Goal: Information Seeking & Learning: Learn about a topic

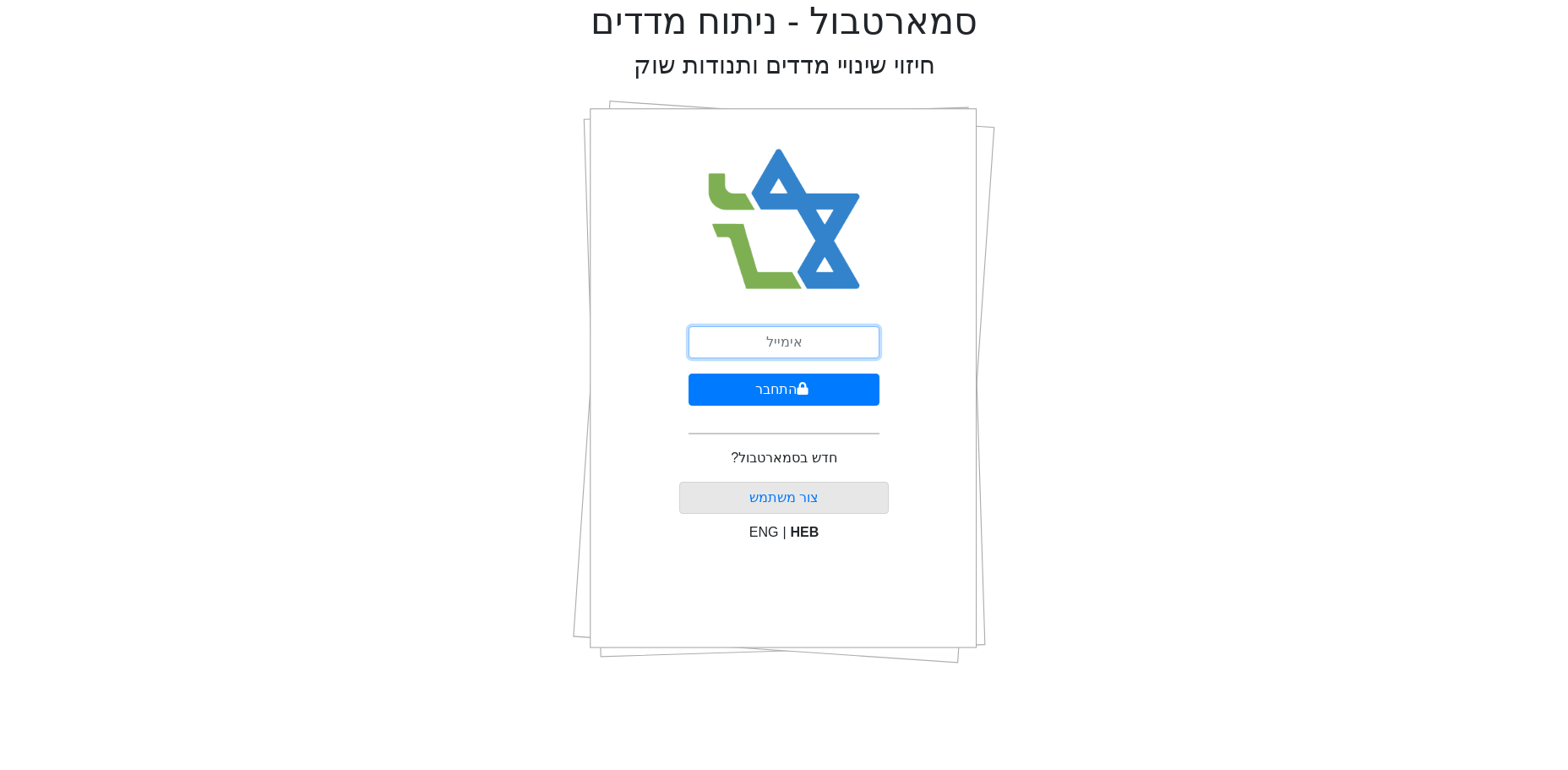
click at [738, 345] on input "email" at bounding box center [784, 342] width 191 height 32
type input "ט"
type input "[EMAIL_ADDRESS][DOMAIN_NAME]"
click at [791, 384] on button "התחבר" at bounding box center [784, 389] width 191 height 32
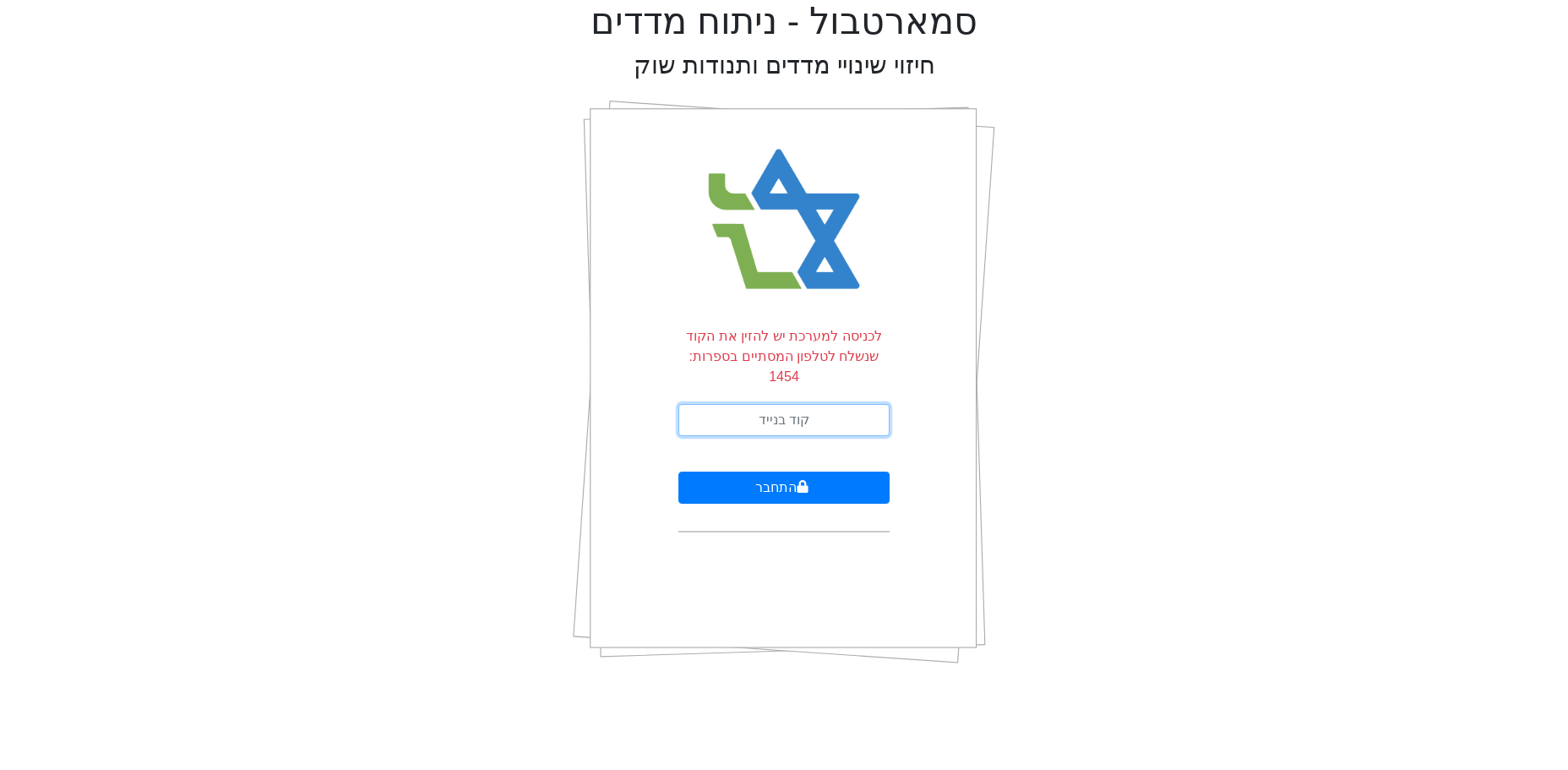
click at [836, 404] on input "text" at bounding box center [784, 420] width 211 height 32
type input "288881"
click at [678, 471] on button "התחבר" at bounding box center [784, 487] width 211 height 32
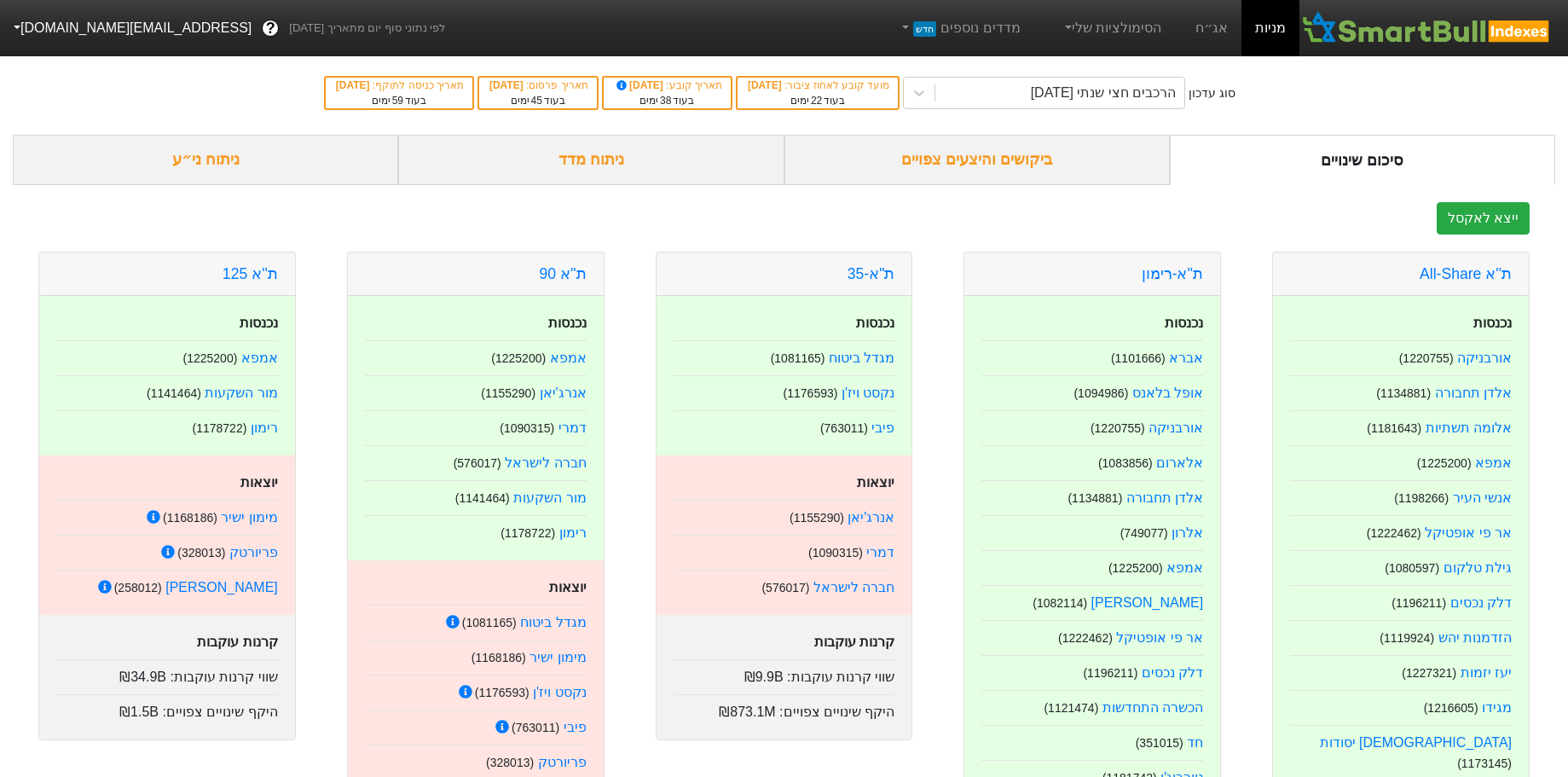
click at [249, 155] on div "ניתוח ני״ע" at bounding box center [206, 159] width 386 height 50
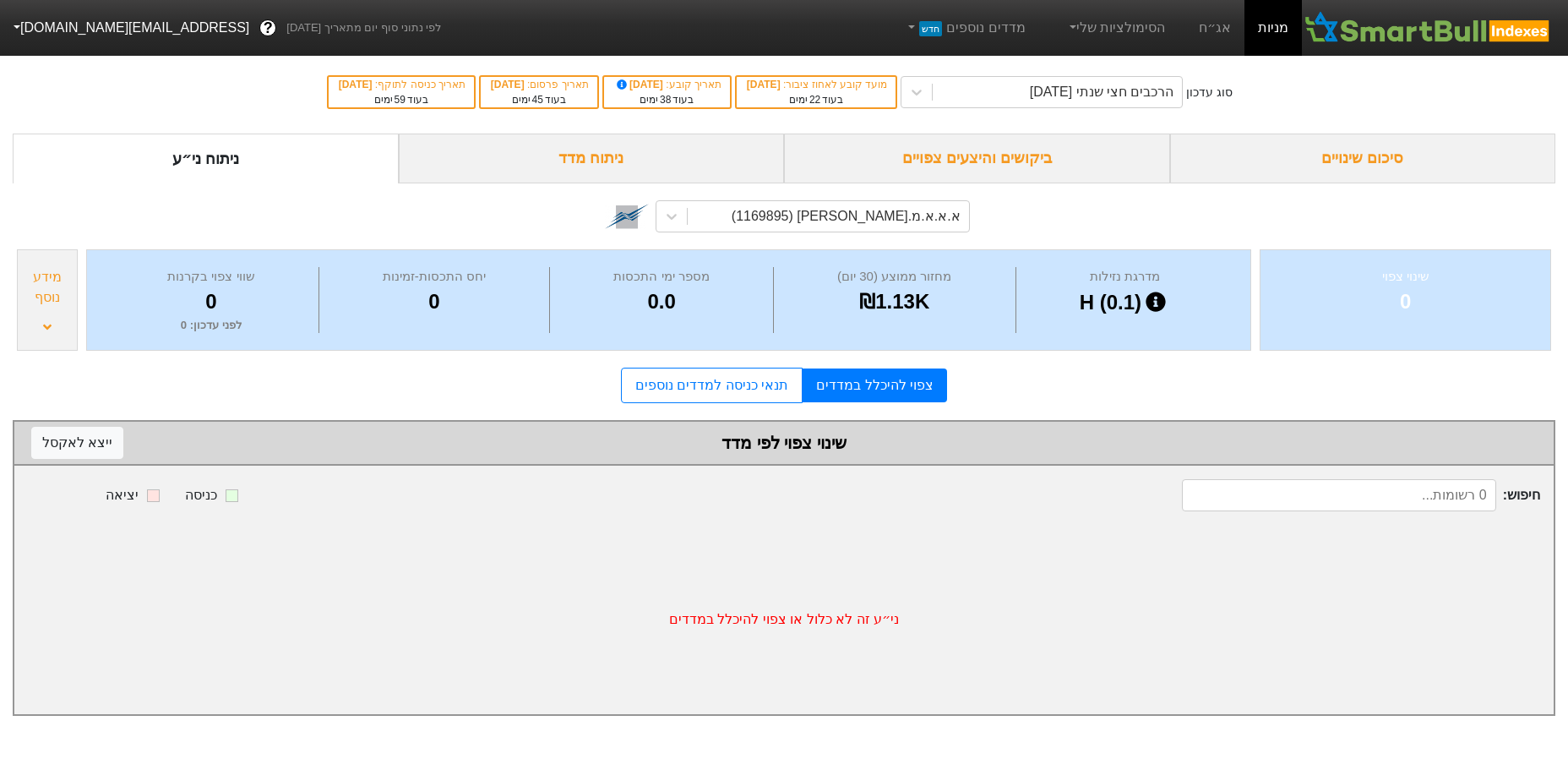
click at [850, 228] on div "א.א.א.מ.[PERSON_NAME] (1169895)" at bounding box center [827, 216] width 280 height 31
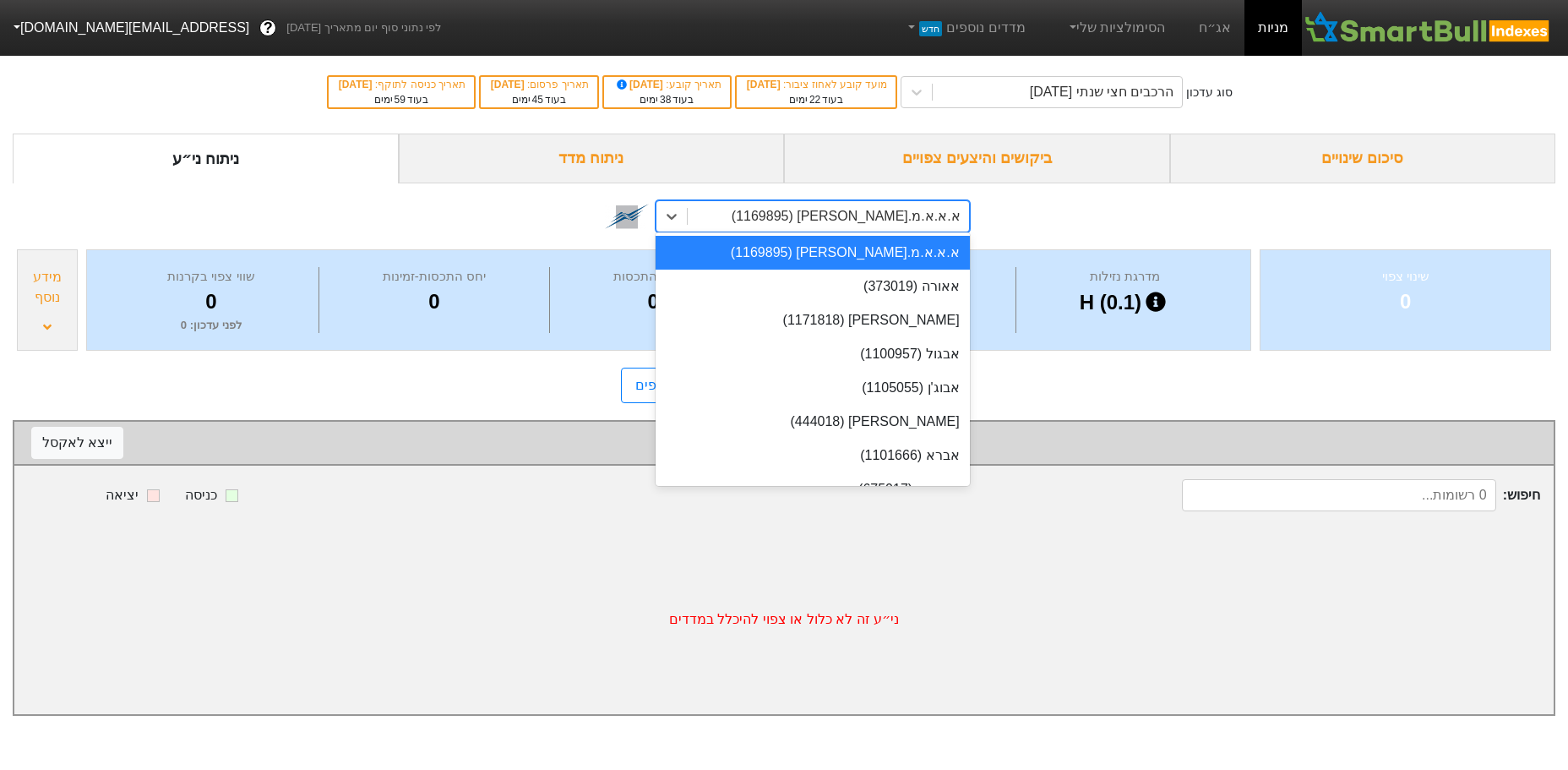
click at [834, 214] on div "א.א.א.מ.[PERSON_NAME] (1169895)" at bounding box center [846, 216] width 229 height 20
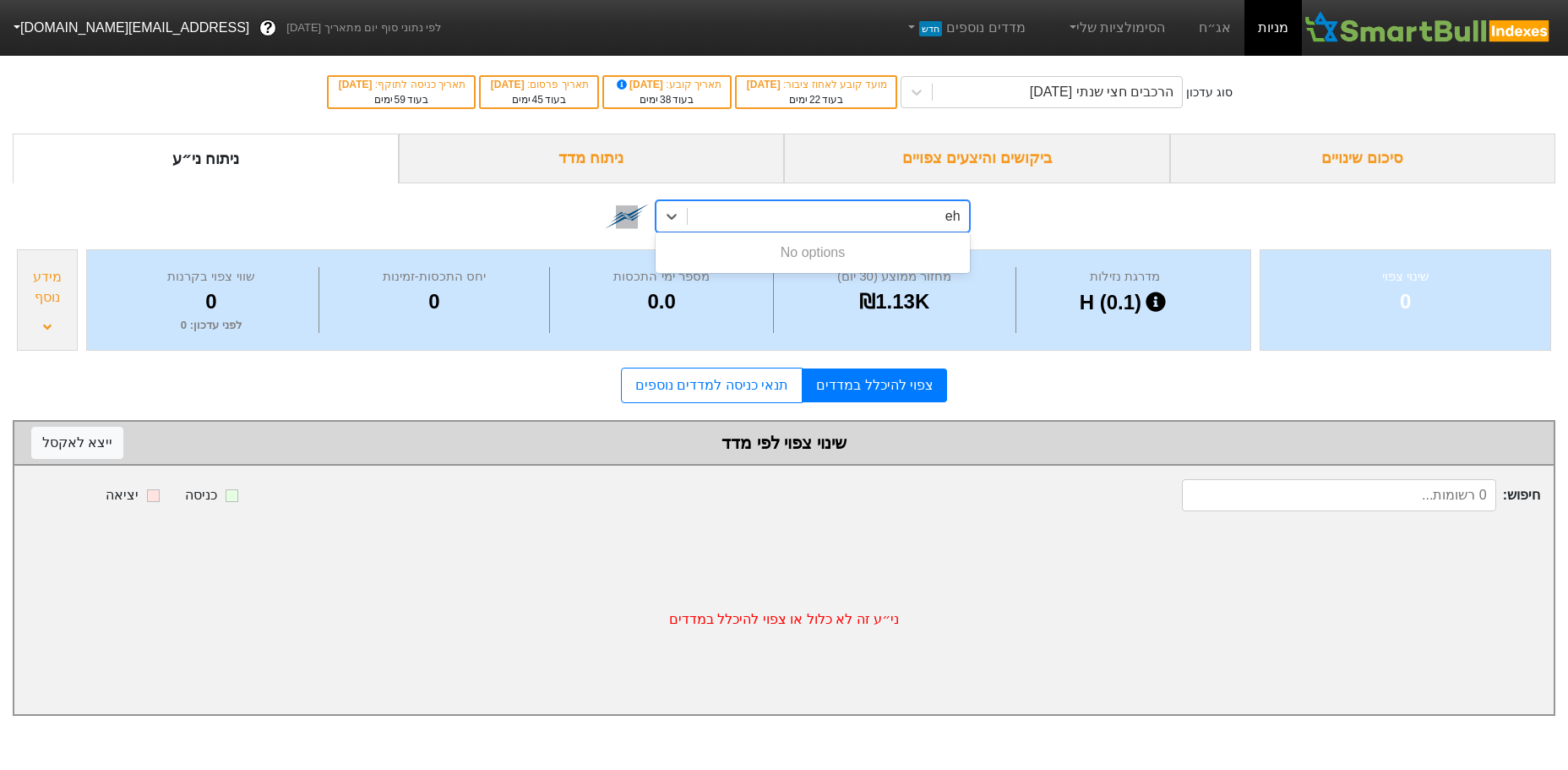
type input "e"
type input "קיס"
click at [886, 249] on div "[PERSON_NAME] (1175934)" at bounding box center [811, 252] width 313 height 34
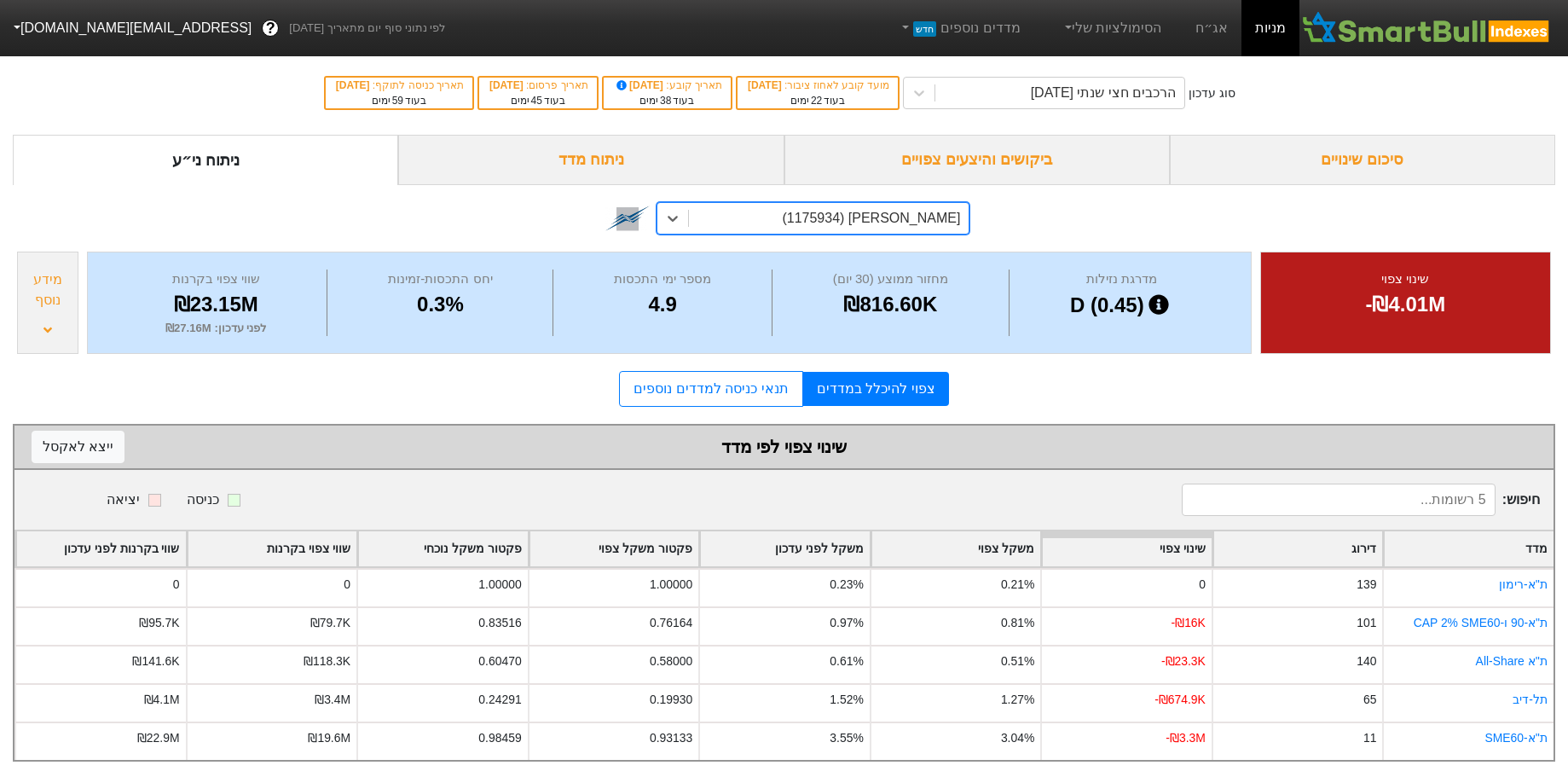
scroll to position [14, 0]
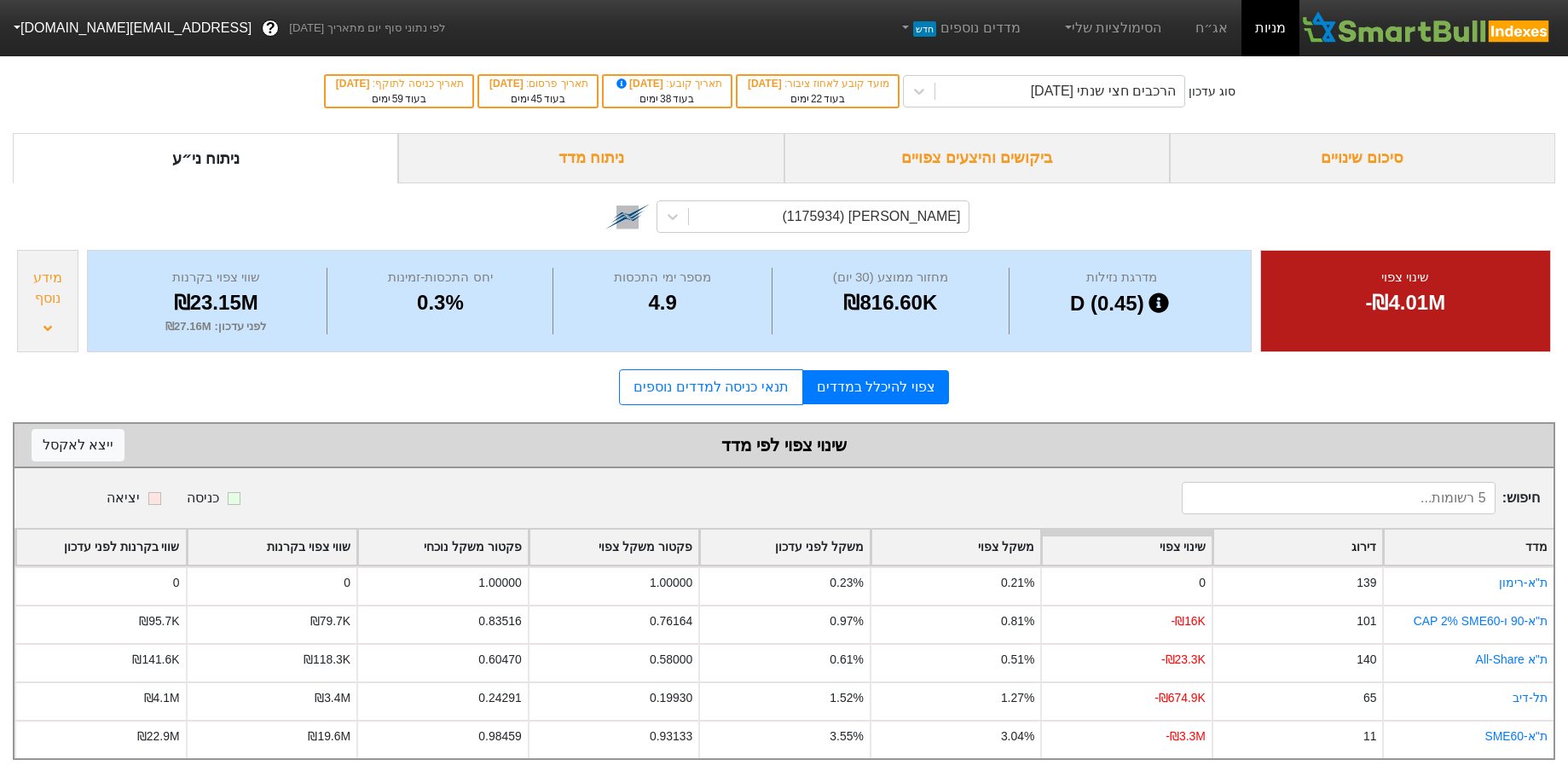
click at [24, 298] on div "מידע נוסף" at bounding box center [48, 301] width 62 height 102
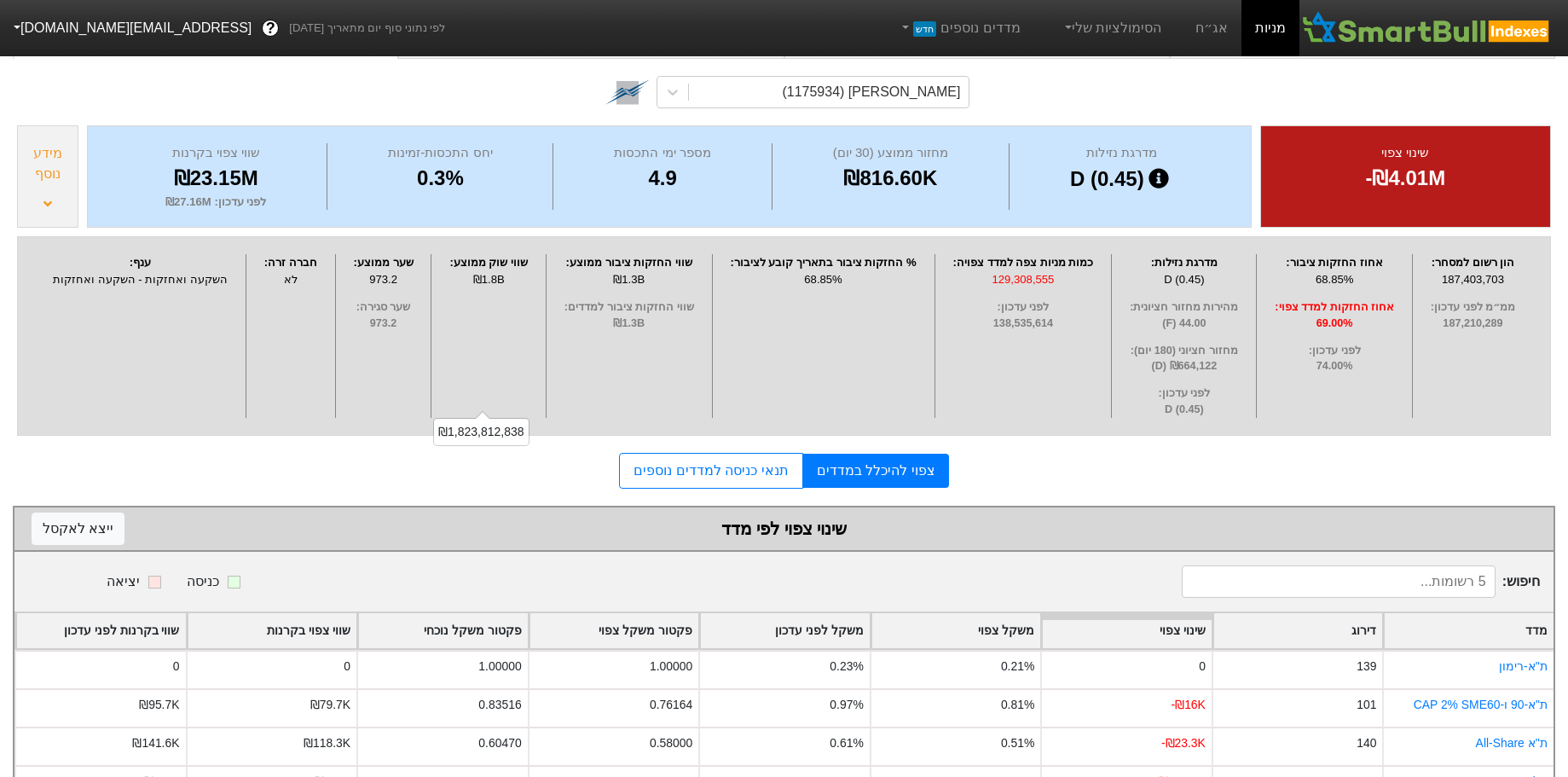
scroll to position [0, 0]
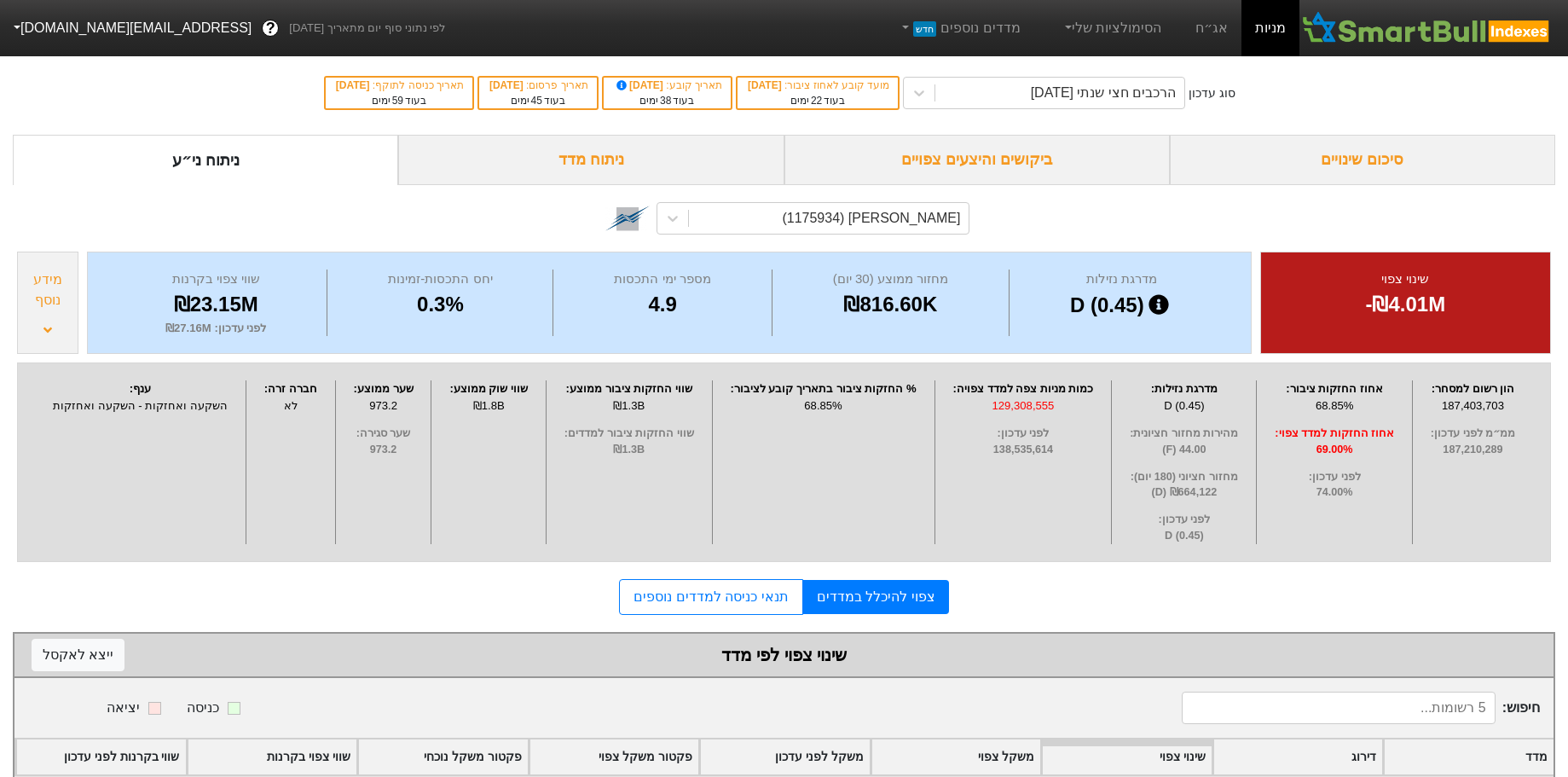
click at [53, 319] on div "מידע נוסף" at bounding box center [48, 303] width 62 height 102
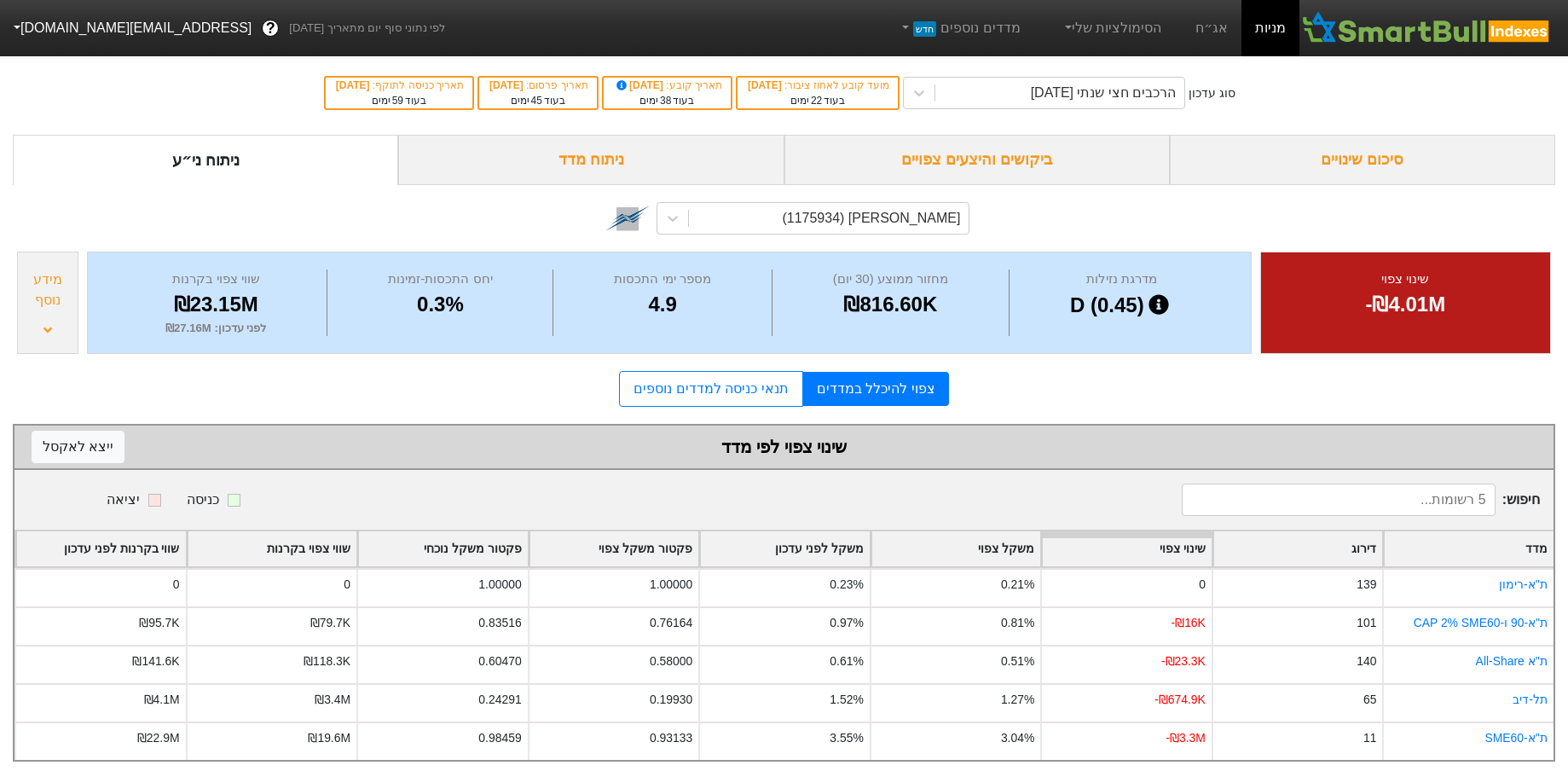
scroll to position [14, 0]
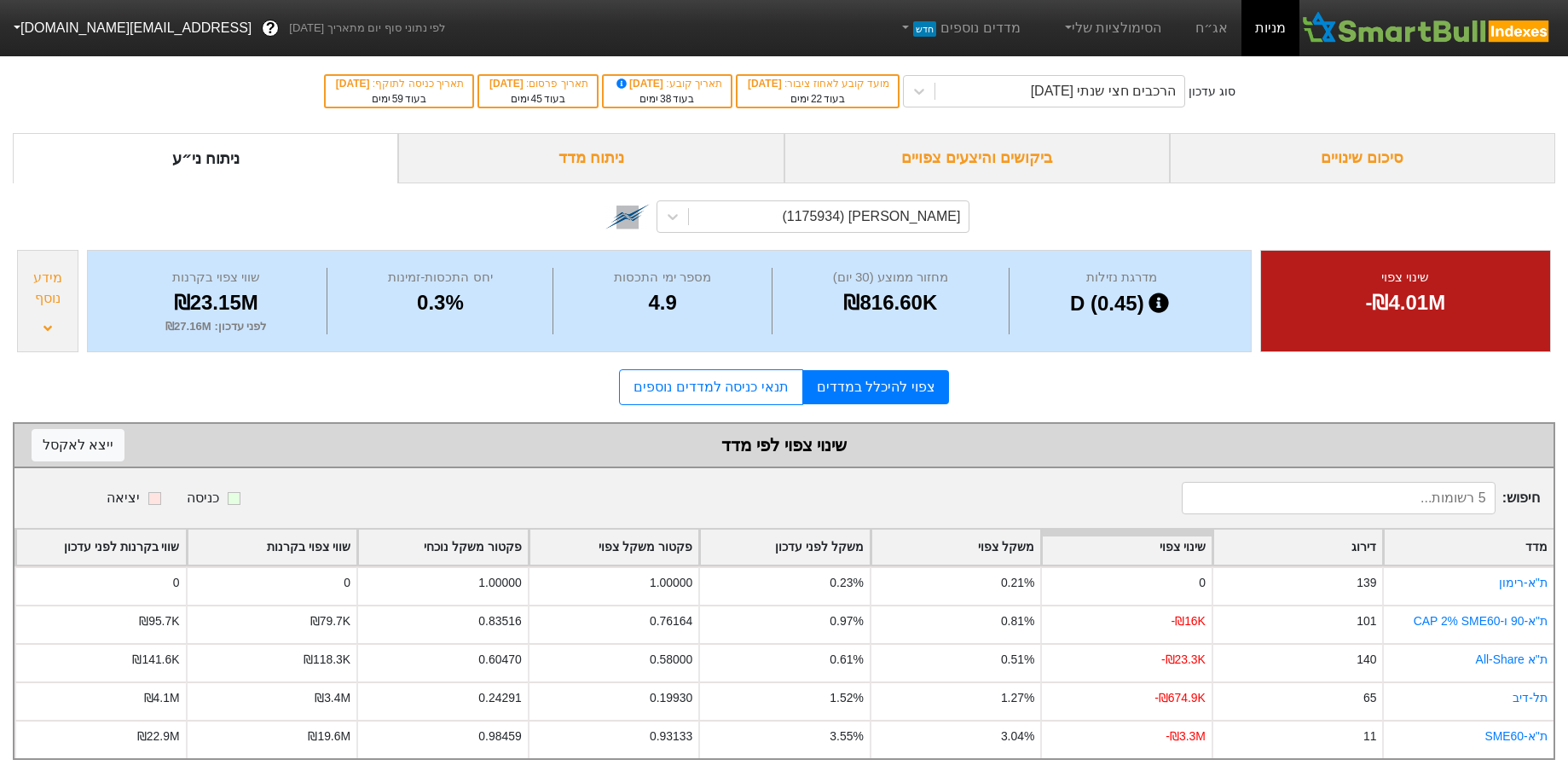
click at [568, 159] on div "ניתוח מדד" at bounding box center [591, 158] width 386 height 50
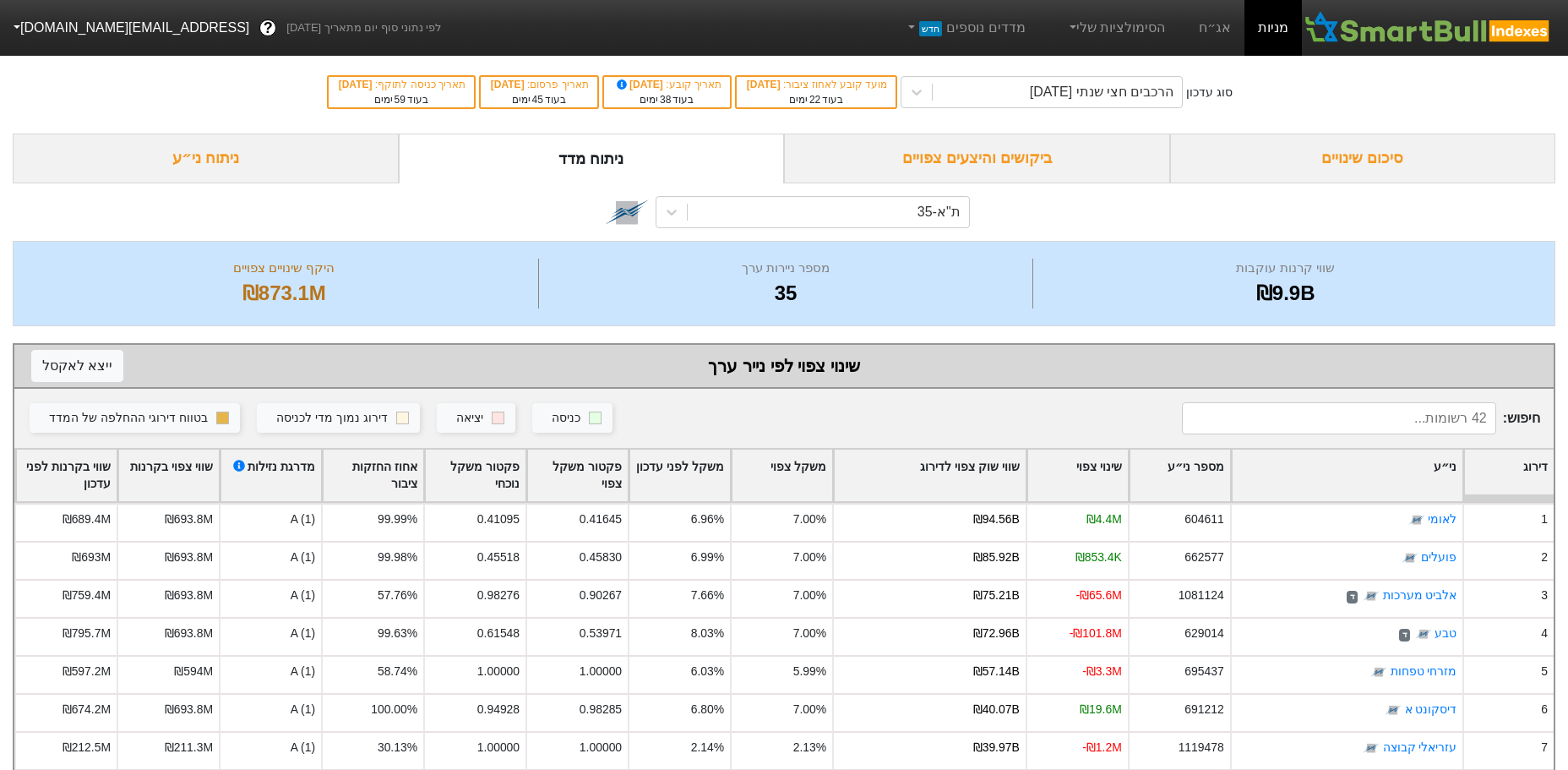
click at [893, 217] on div "ת"א-35" at bounding box center [827, 212] width 280 height 31
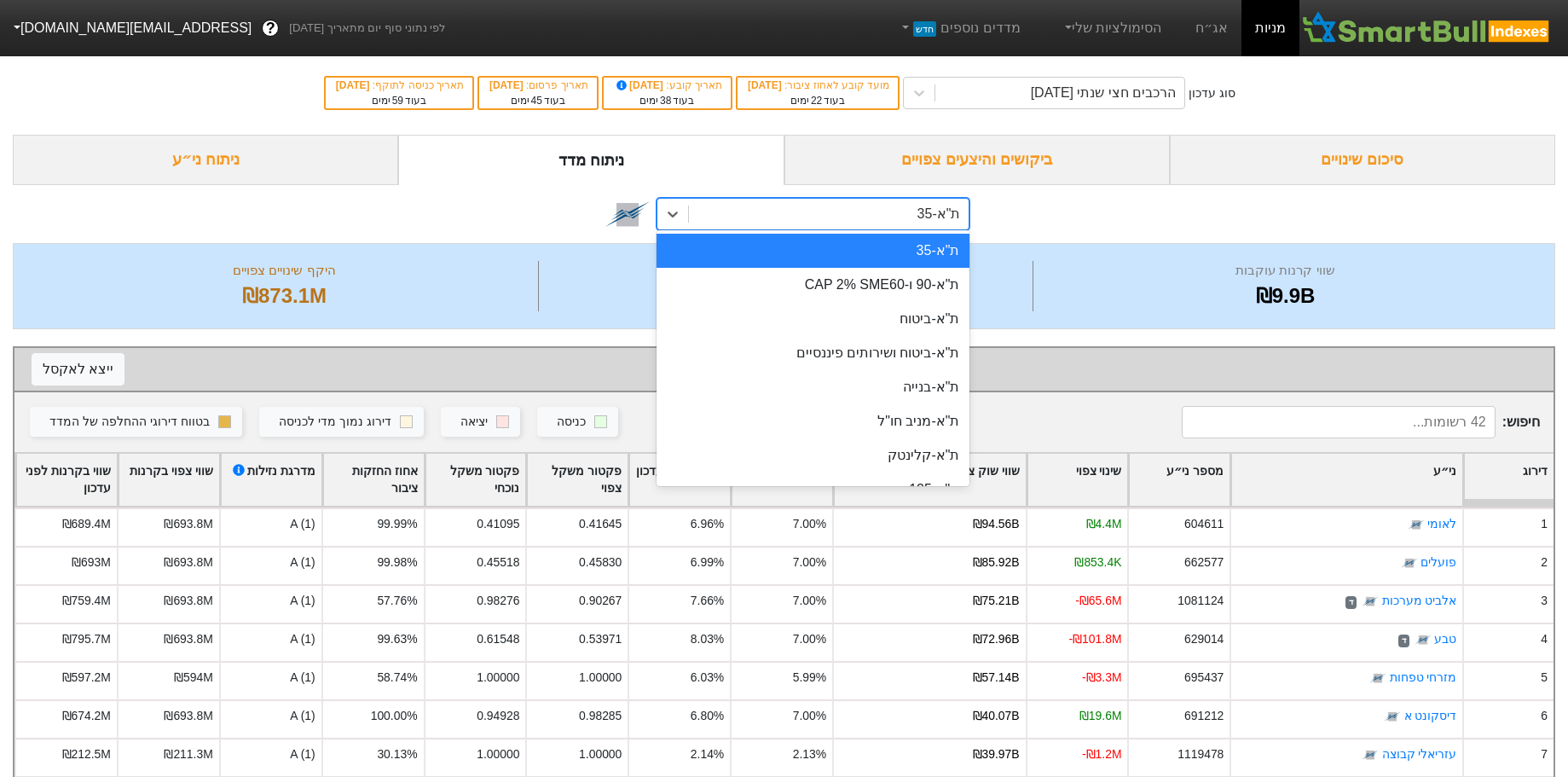
type input "2"
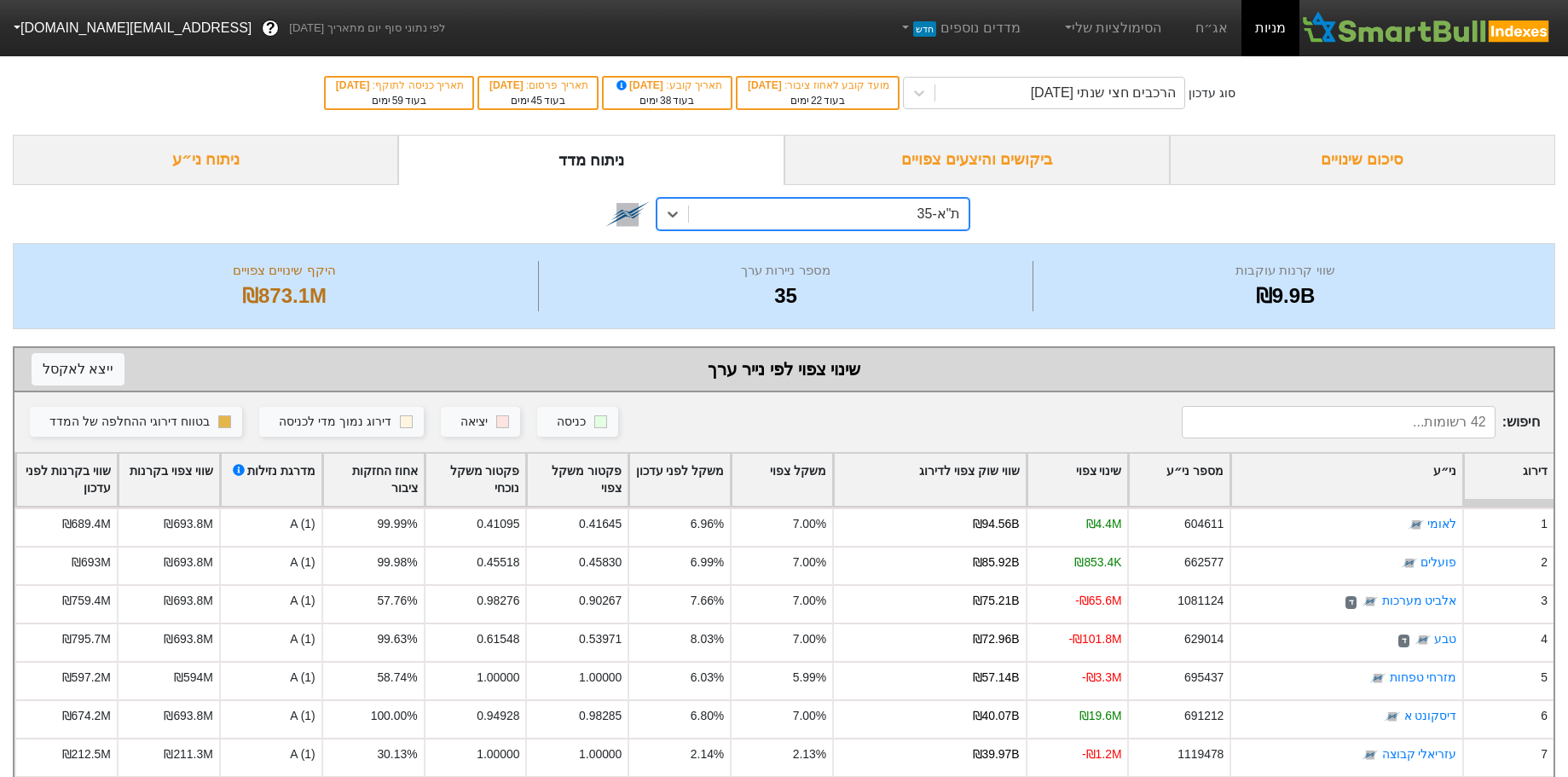
type input "1"
click at [861, 213] on div "ת"א-35" at bounding box center [829, 214] width 281 height 31
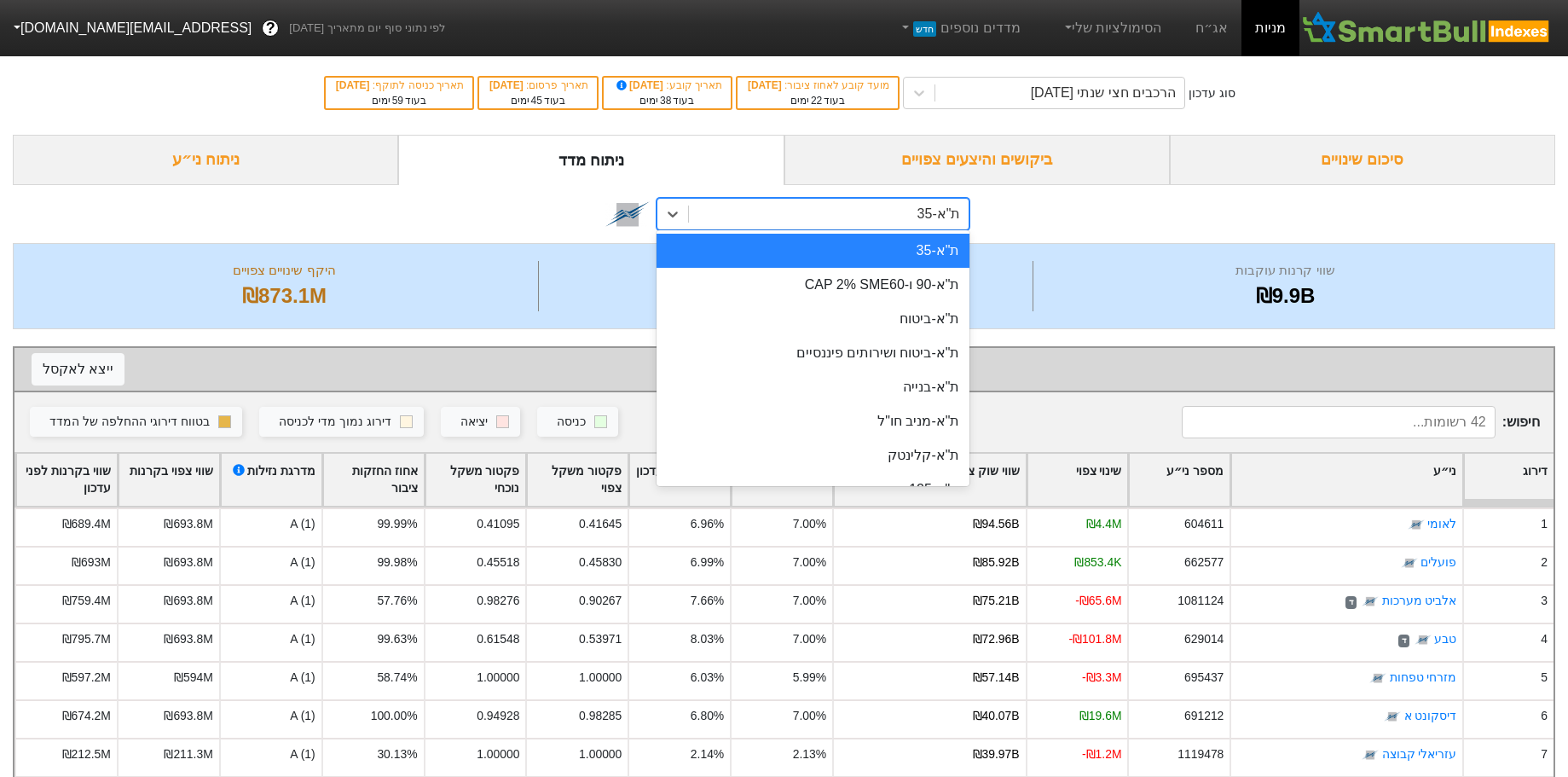
click at [899, 210] on div "ת"א-35" at bounding box center [829, 214] width 281 height 31
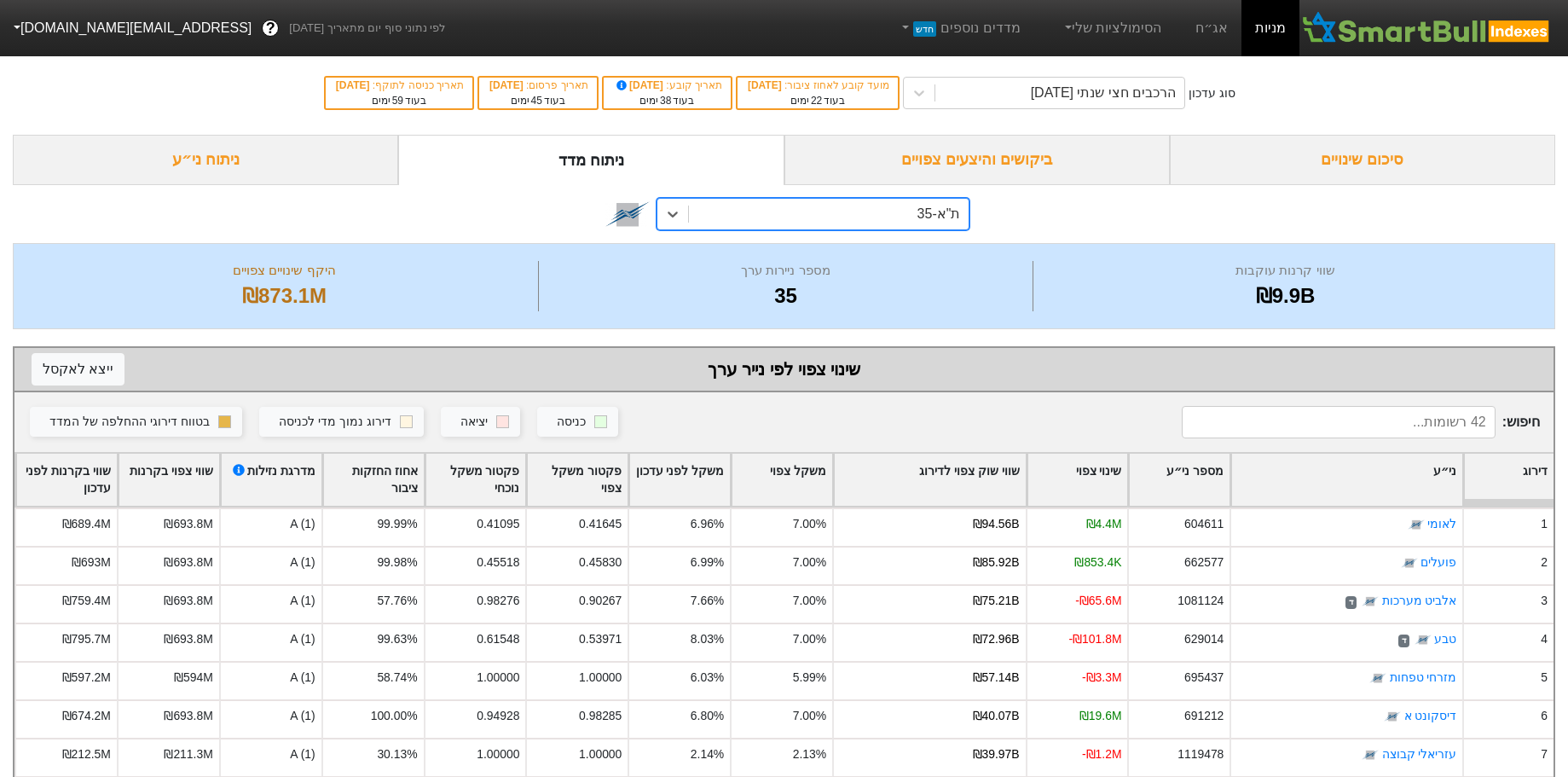
click at [862, 211] on div "ת"א-35" at bounding box center [829, 214] width 281 height 31
click at [852, 227] on div "ת"א-35" at bounding box center [829, 214] width 281 height 31
click at [869, 208] on div "ת"א-35" at bounding box center [829, 214] width 281 height 31
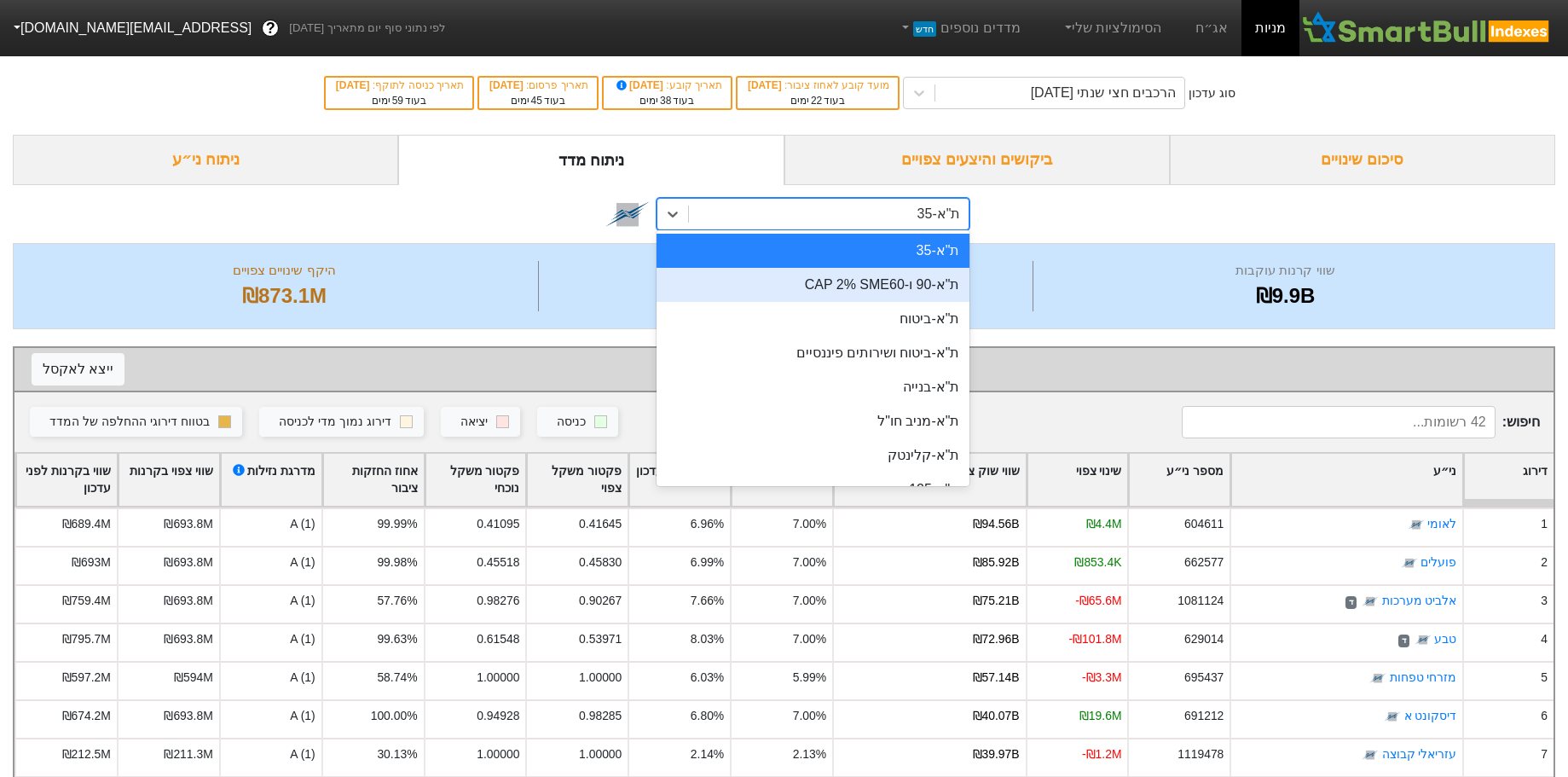
click at [879, 291] on div "ת"א-90 ו-CAP 2% SME60" at bounding box center [813, 285] width 314 height 34
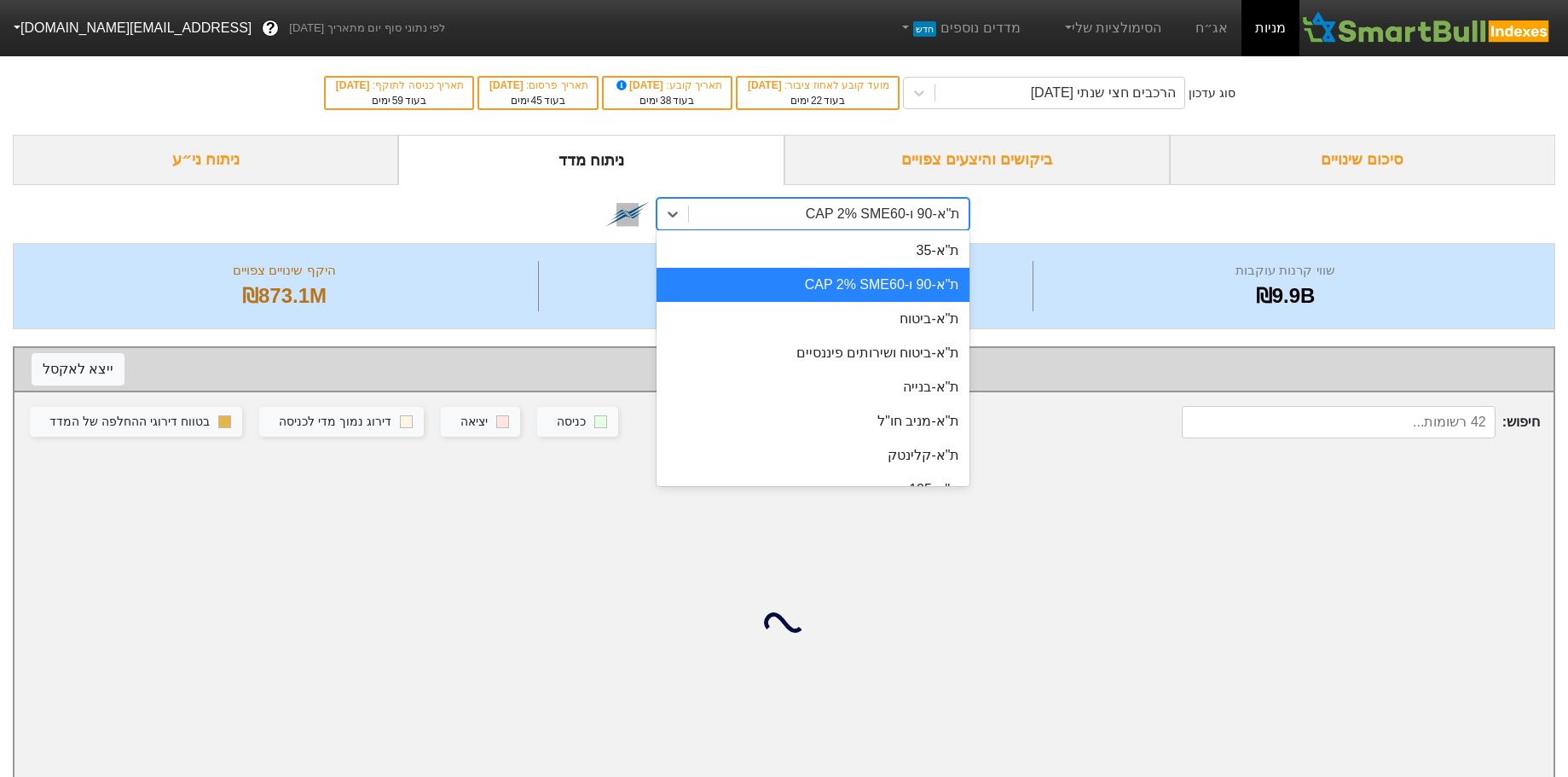
click at [849, 211] on div "ת"א-90 ו-CAP 2% SME60" at bounding box center [884, 213] width 155 height 20
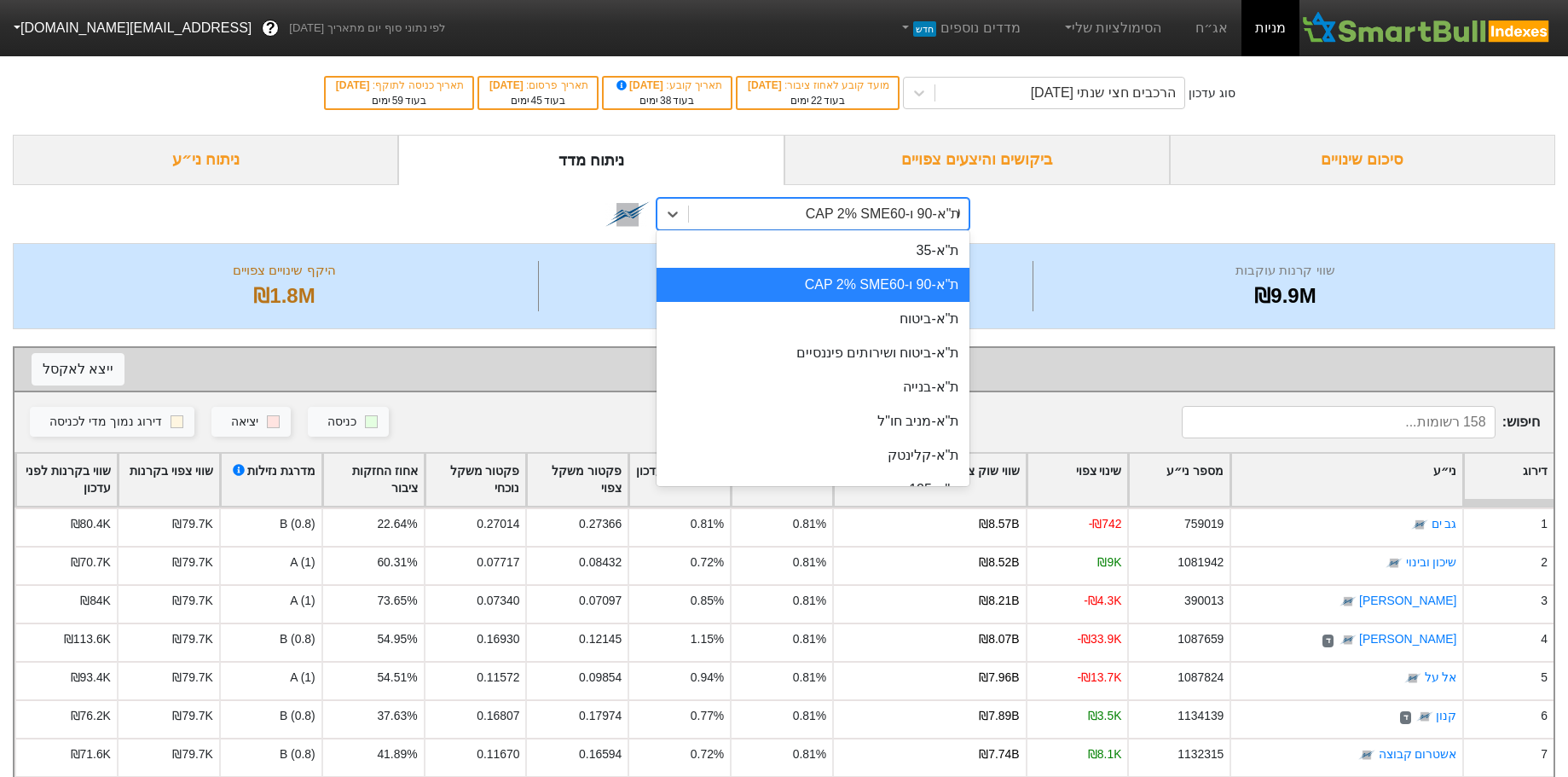
type input "90"
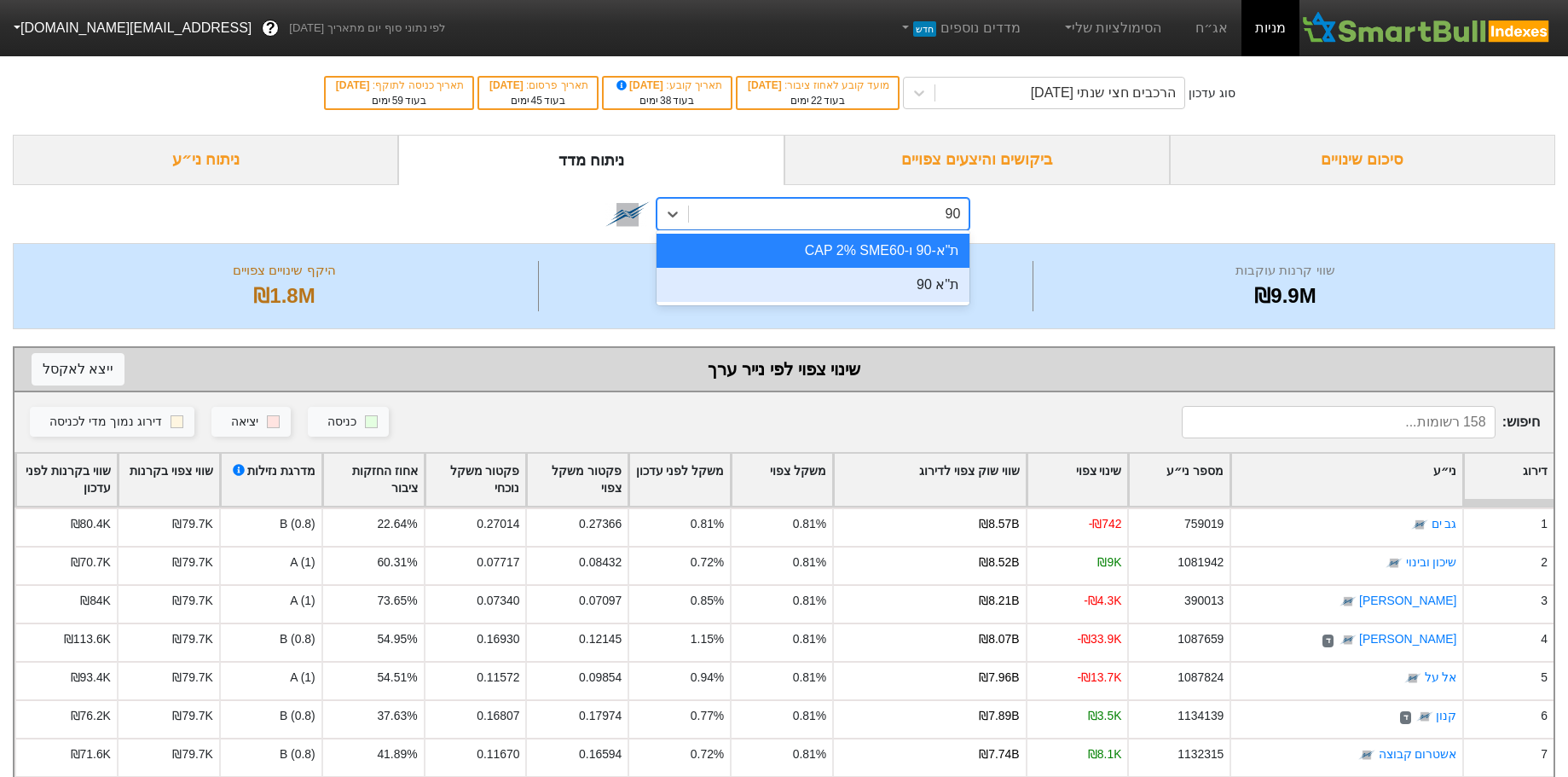
click at [905, 282] on div "ת''א 90" at bounding box center [813, 285] width 314 height 34
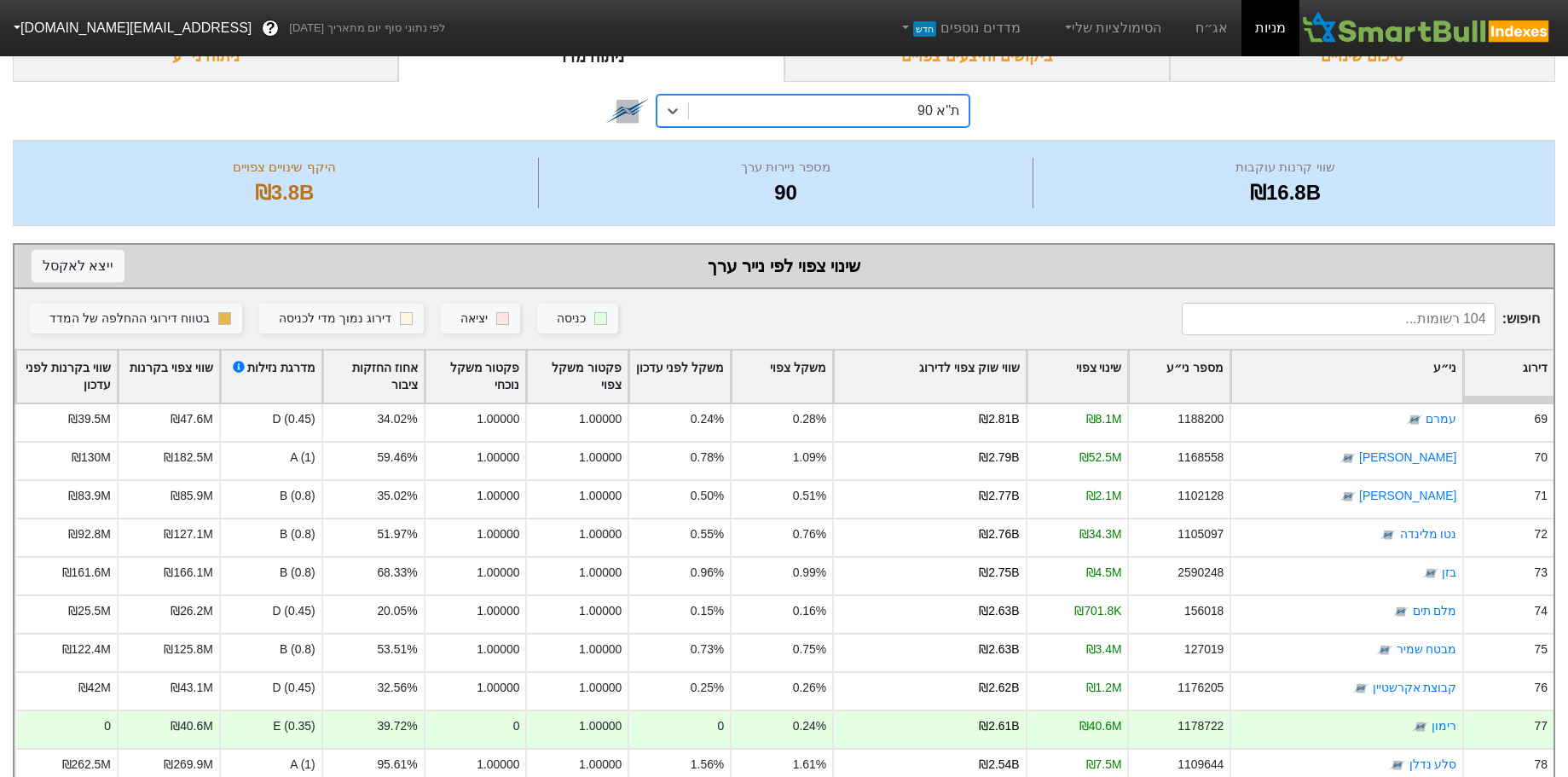
scroll to position [2627, 0]
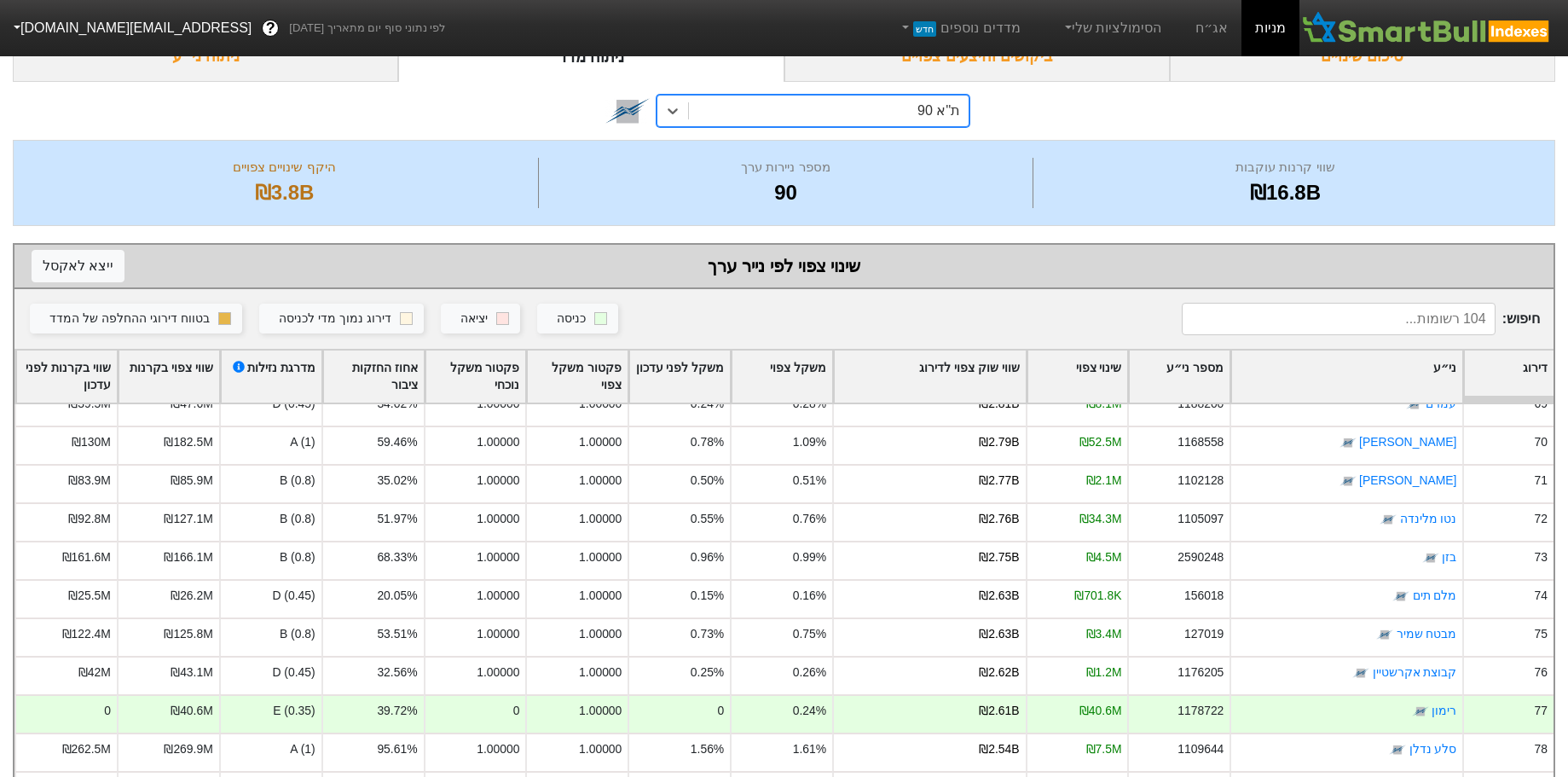
click at [1415, 309] on input at bounding box center [1339, 319] width 314 height 33
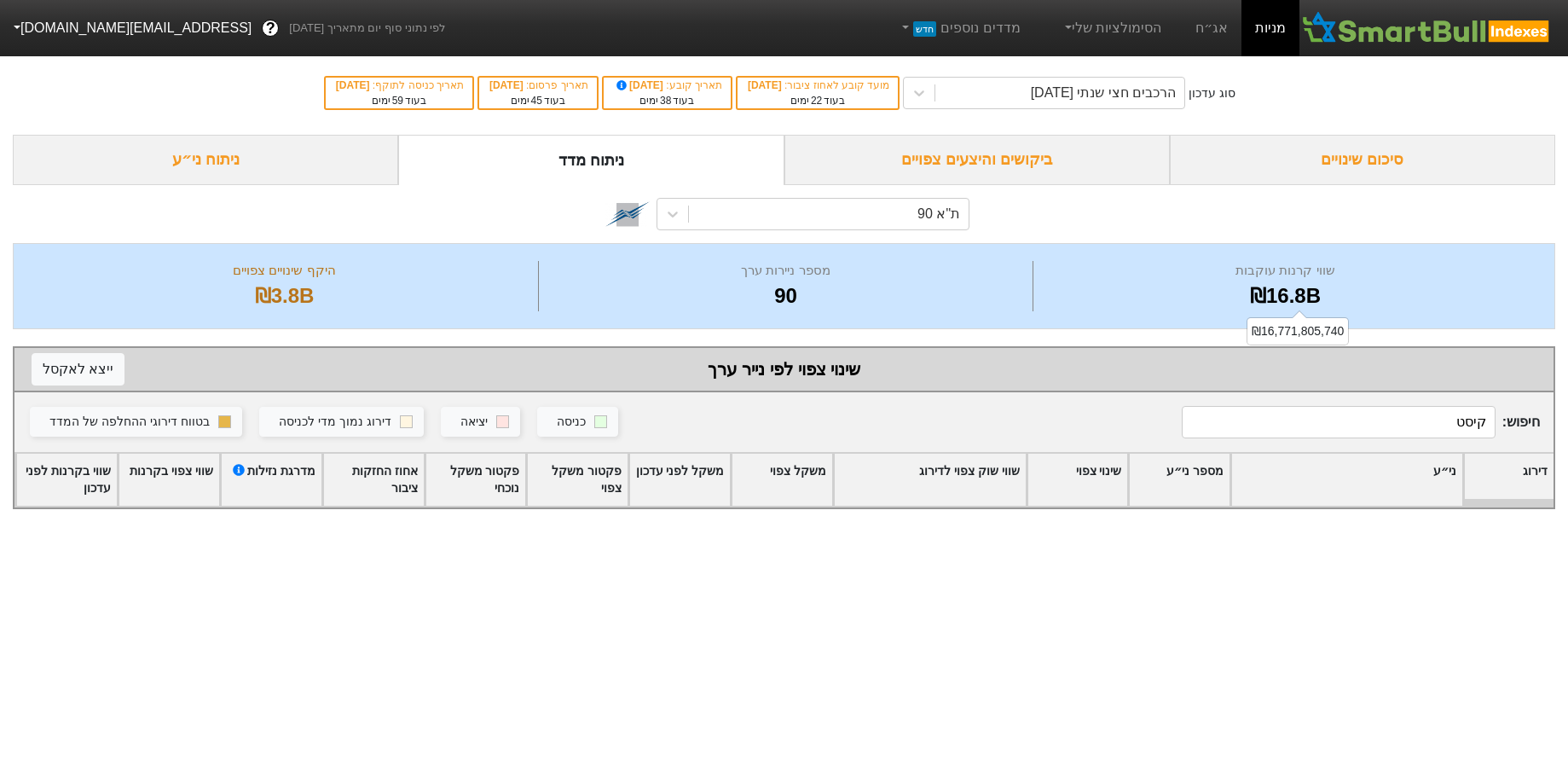
scroll to position [0, 0]
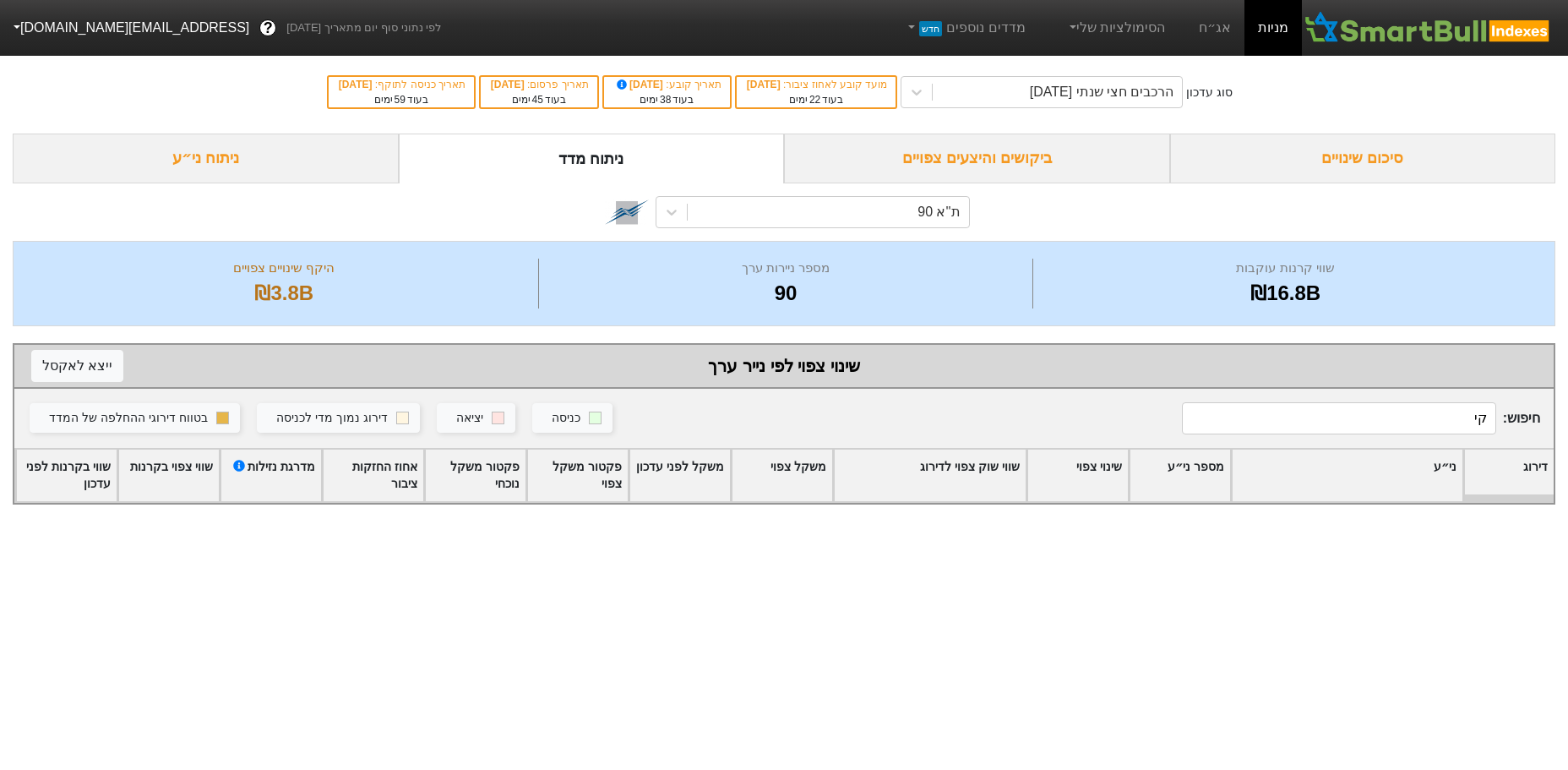
type input "ק"
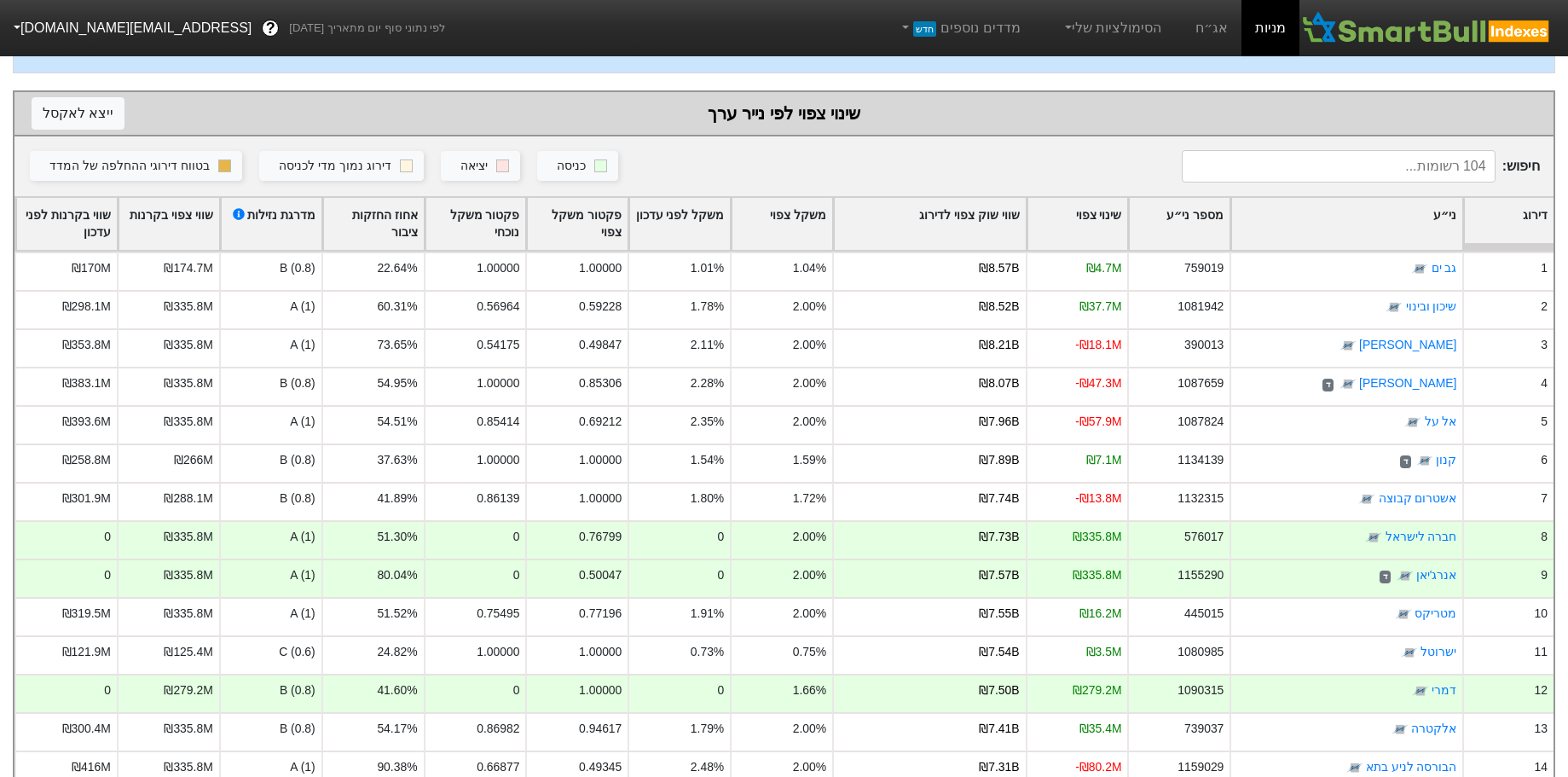
click at [1567, 61] on div "סוג עדכון הרכבים חצי שנתי [DATE] מועד קובע לאחוז ציבור : [DATE] בעוד 22 ימים תא…" at bounding box center [784, 323] width 1568 height 1055
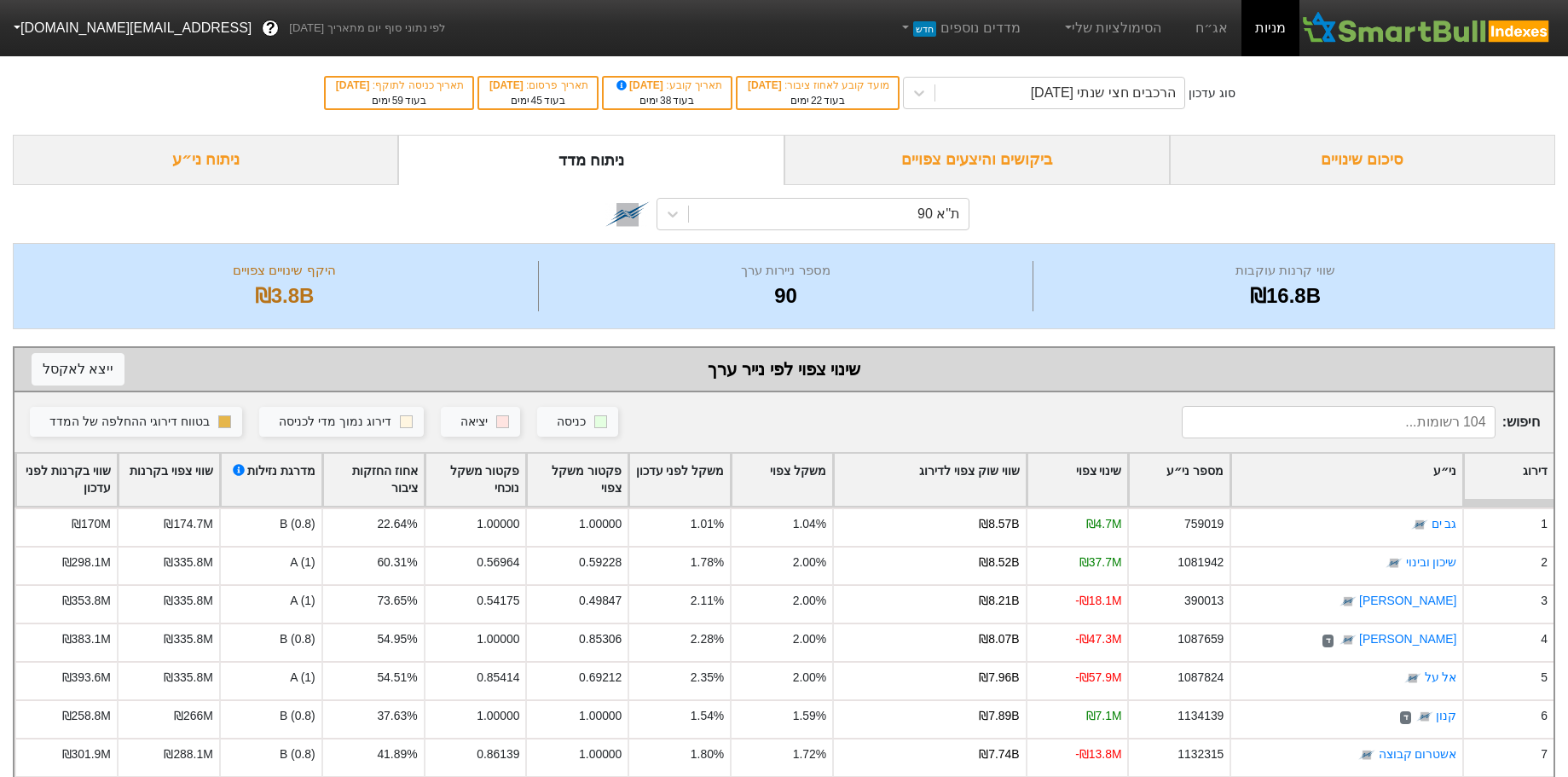
click at [1567, 53] on span "מניות אג״ח הסימולציות שלי מדדים נוספים חדש לפי נתוני סוף יום מתאריך [DATE] ? [E…" at bounding box center [784, 579] width 1568 height 1055
click at [191, 167] on div "ניתוח ני״ע" at bounding box center [206, 159] width 386 height 50
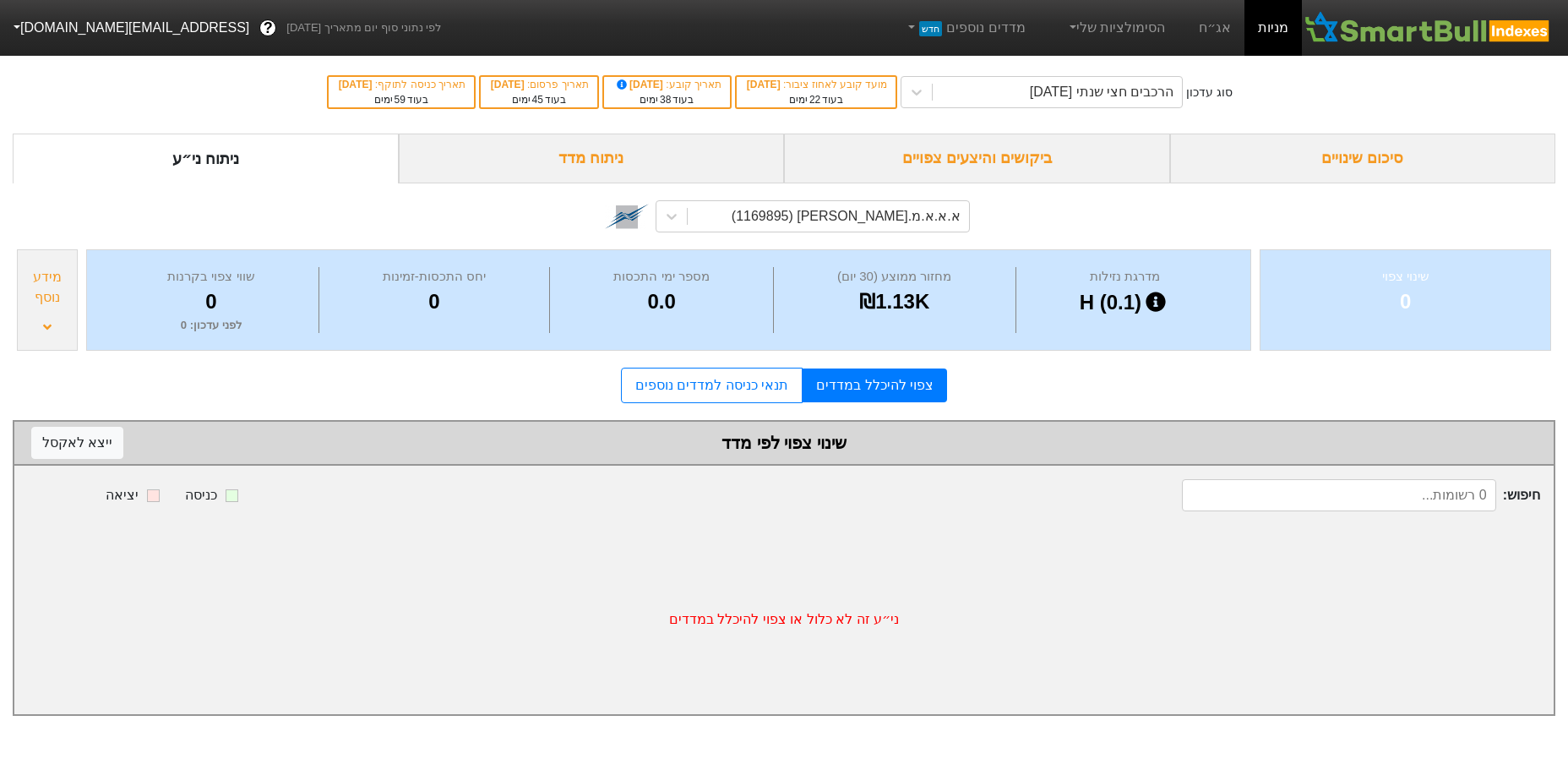
click at [905, 220] on div "א.א.א.מ.[PERSON_NAME] (1169895)" at bounding box center [846, 216] width 229 height 20
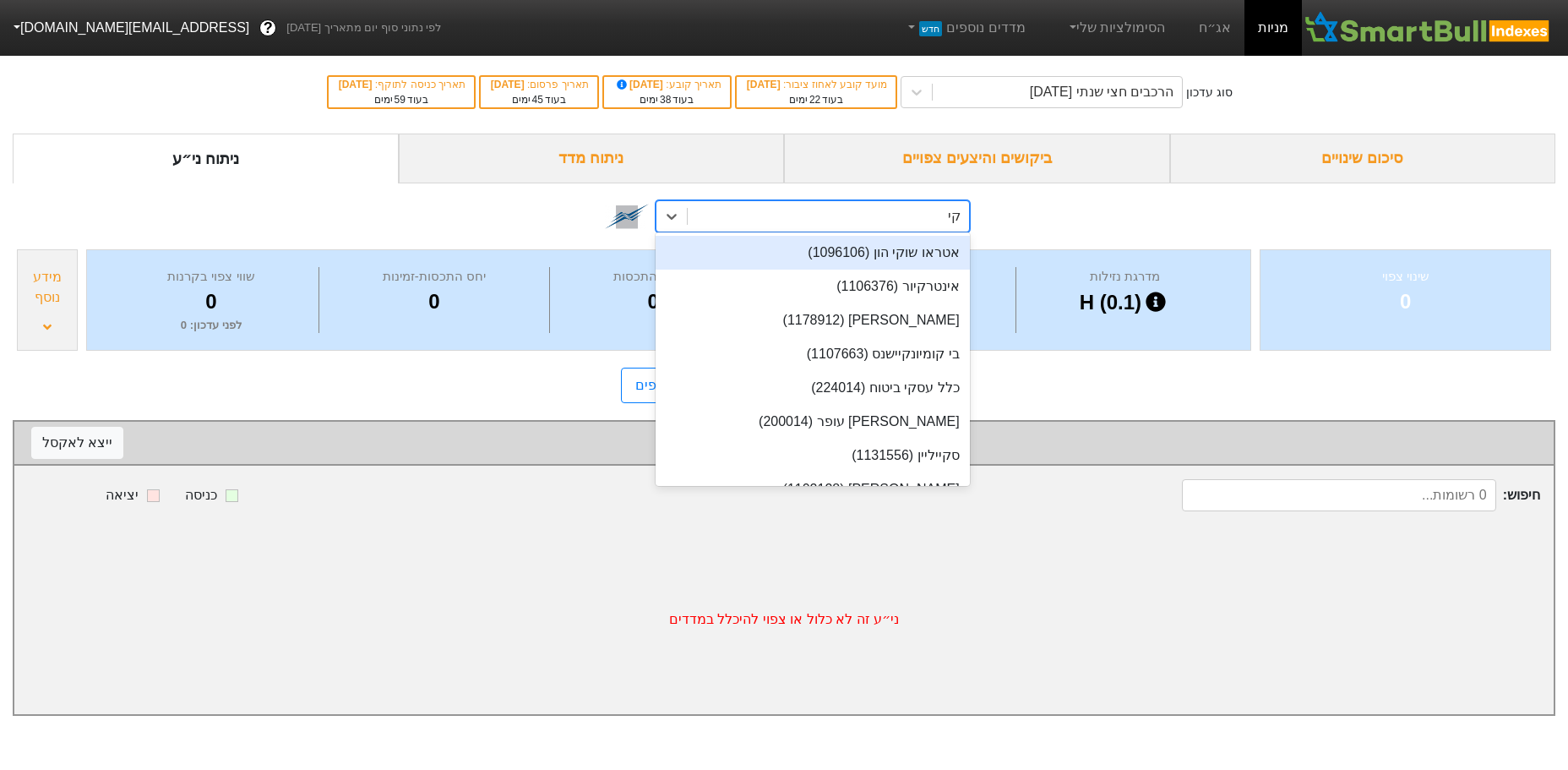
type input "קיס"
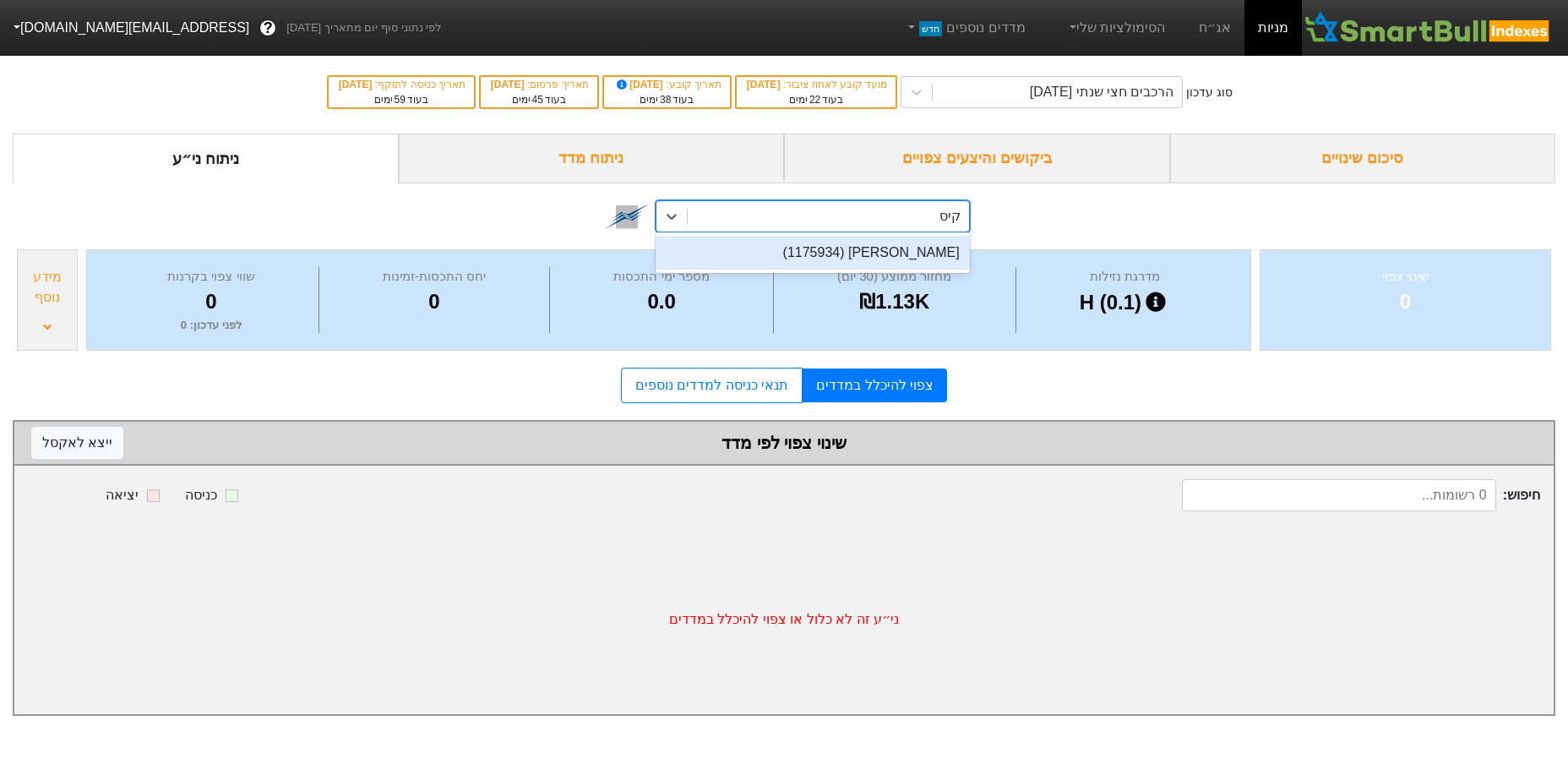
click at [927, 267] on div "[PERSON_NAME] (1175934)" at bounding box center [811, 252] width 313 height 34
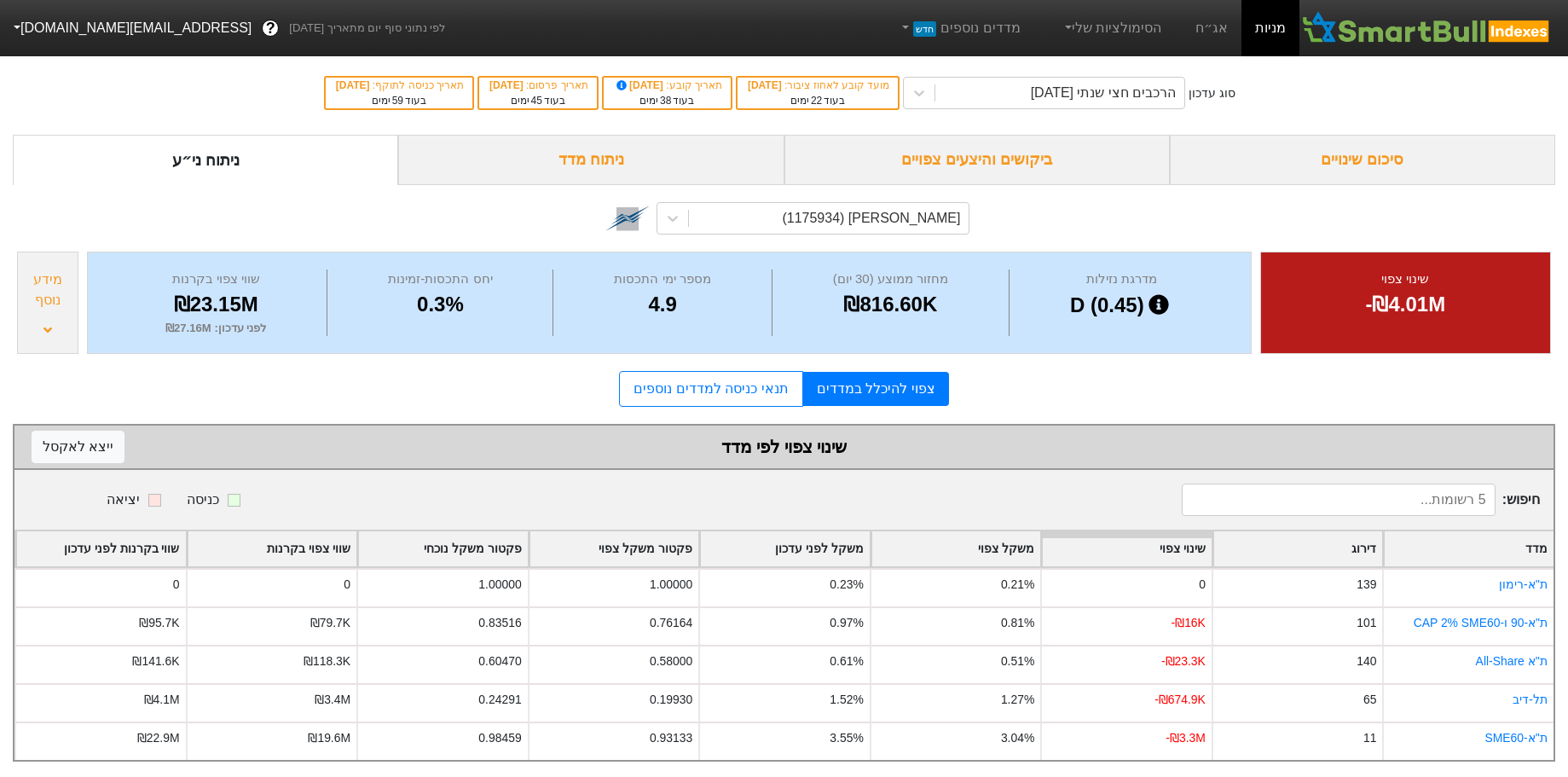
click at [42, 332] on div "מידע נוסף" at bounding box center [48, 303] width 62 height 102
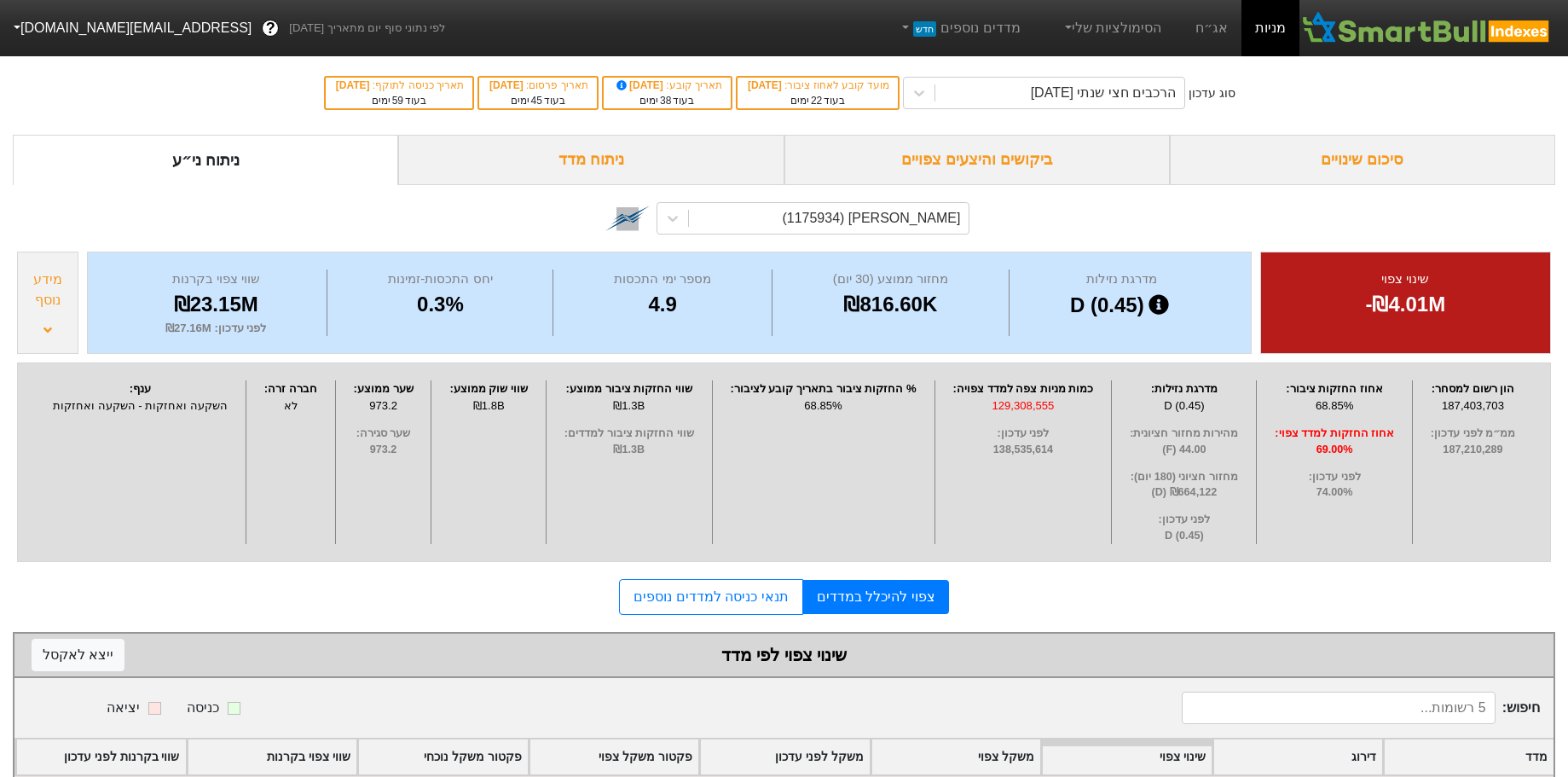
click at [51, 327] on icon at bounding box center [48, 329] width 9 height 5
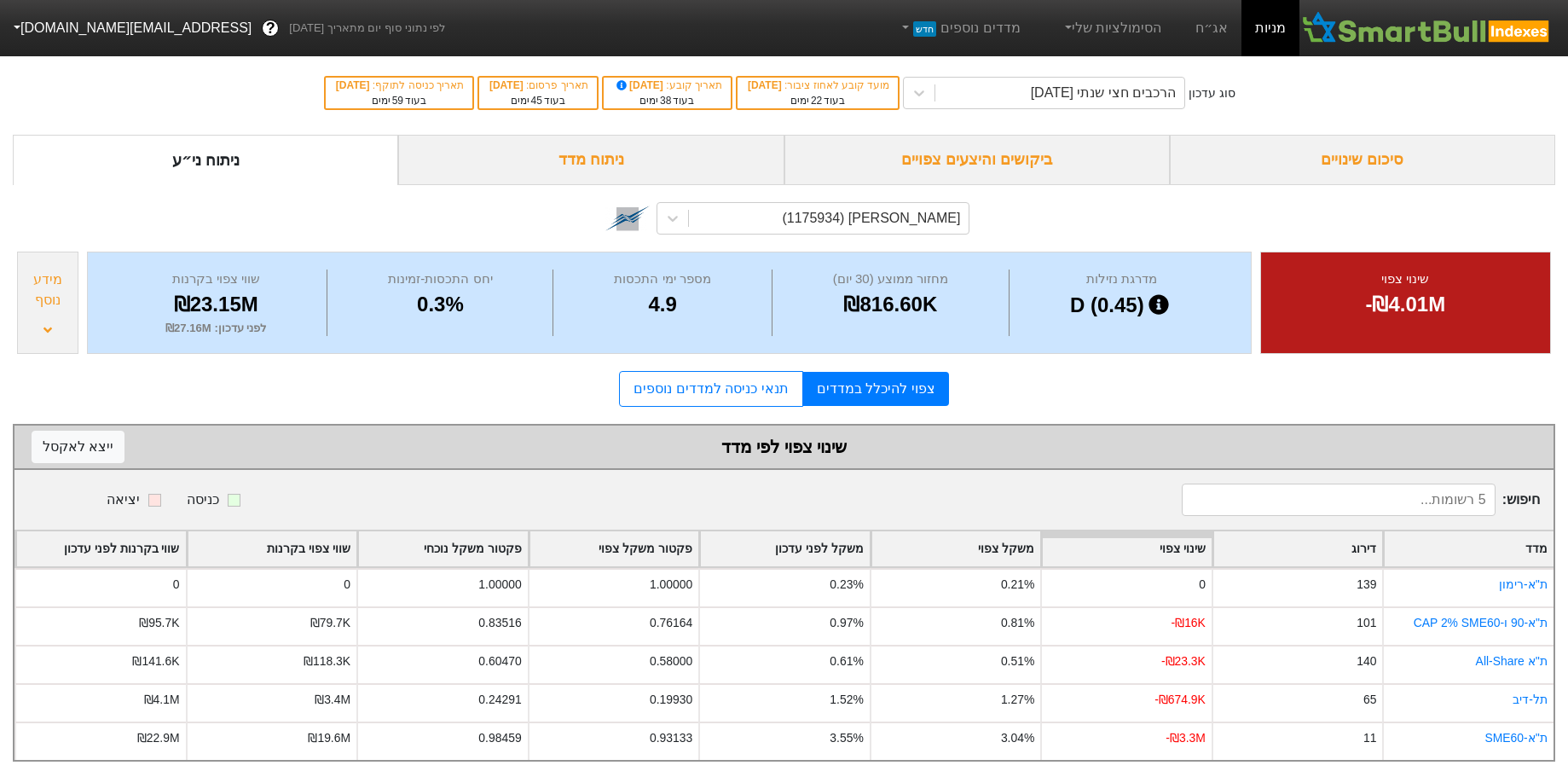
scroll to position [14, 0]
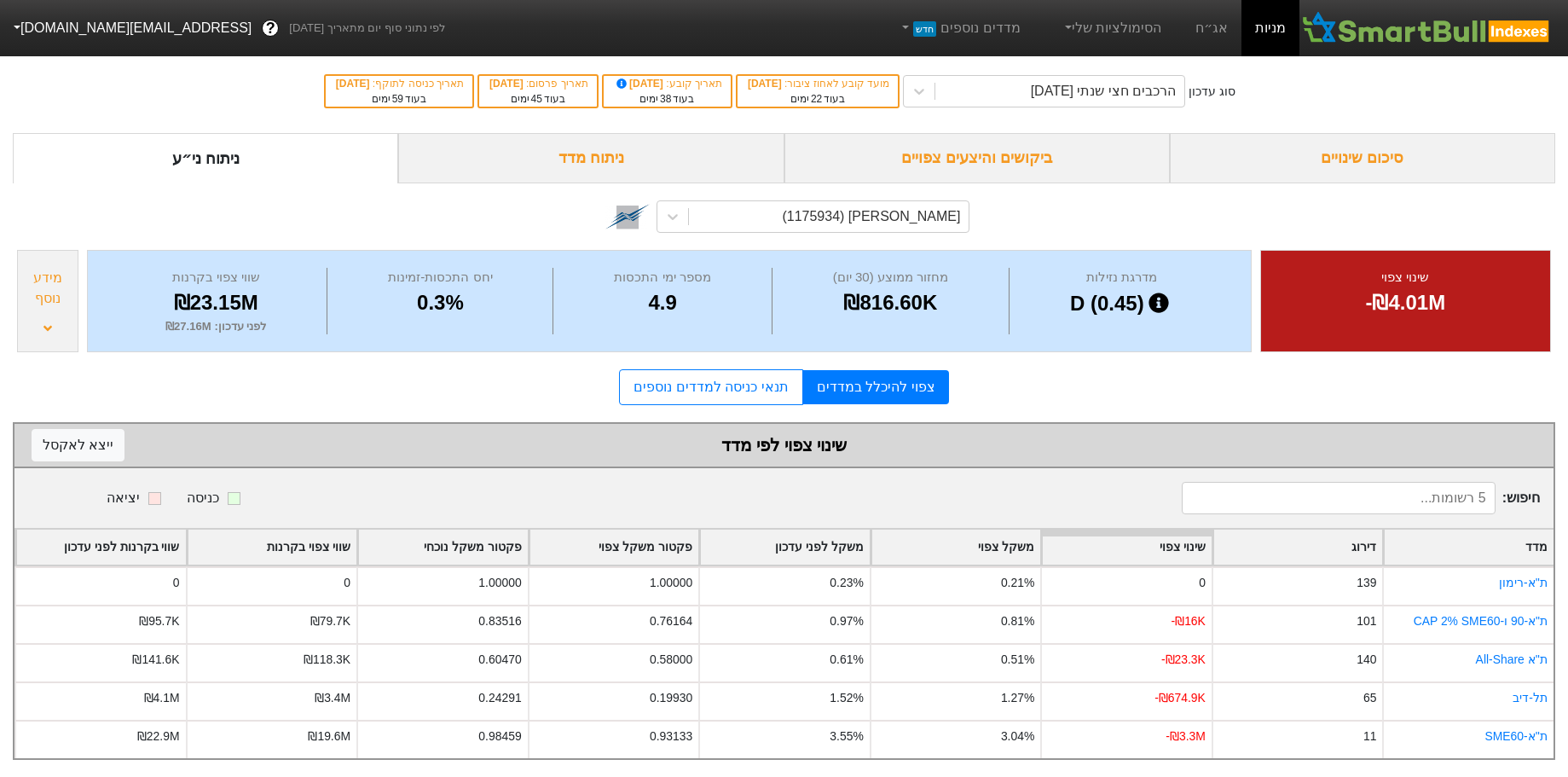
click at [1527, 729] on link "ת''א-SME60" at bounding box center [1517, 736] width 63 height 13
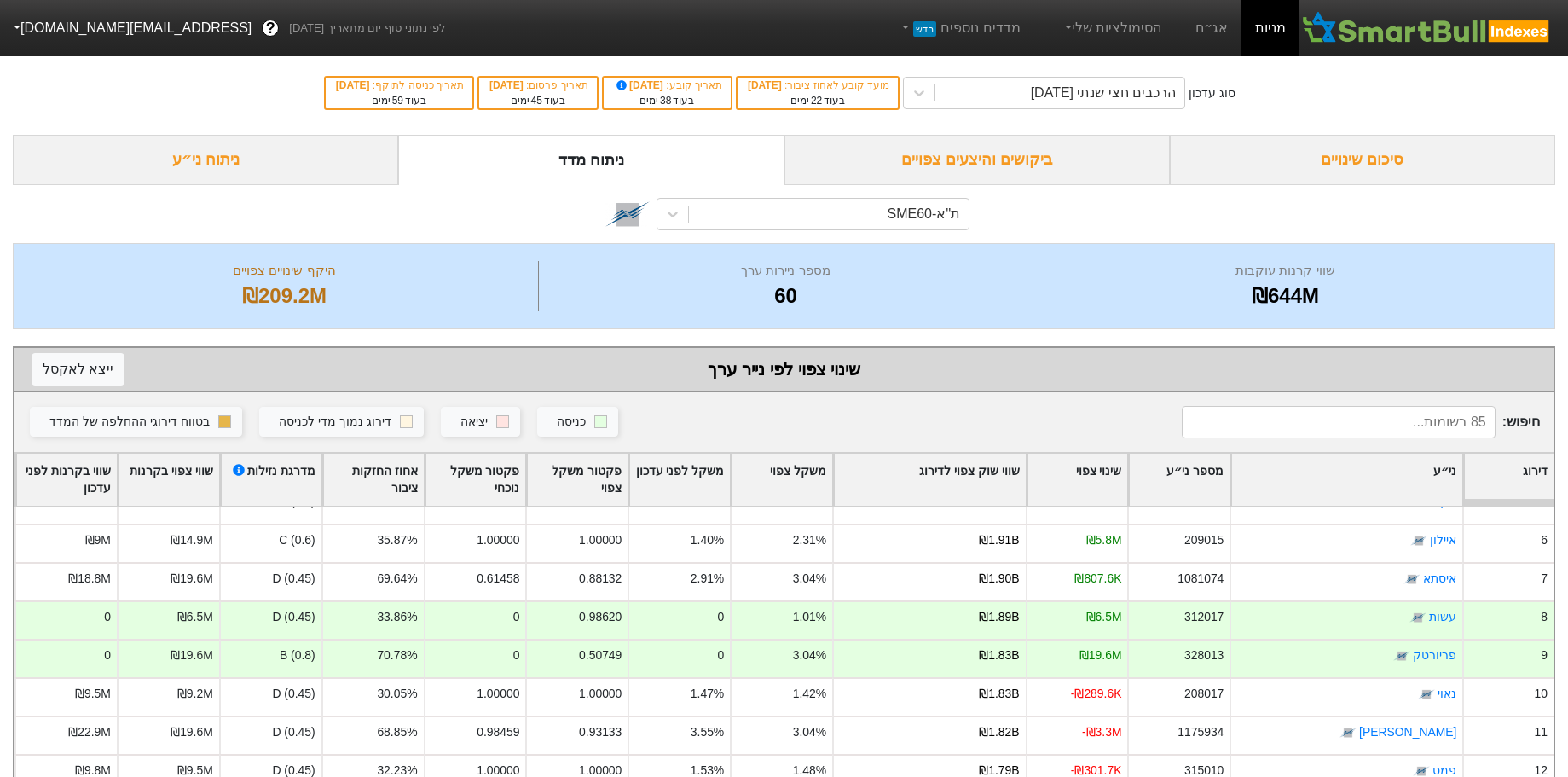
scroll to position [171, 0]
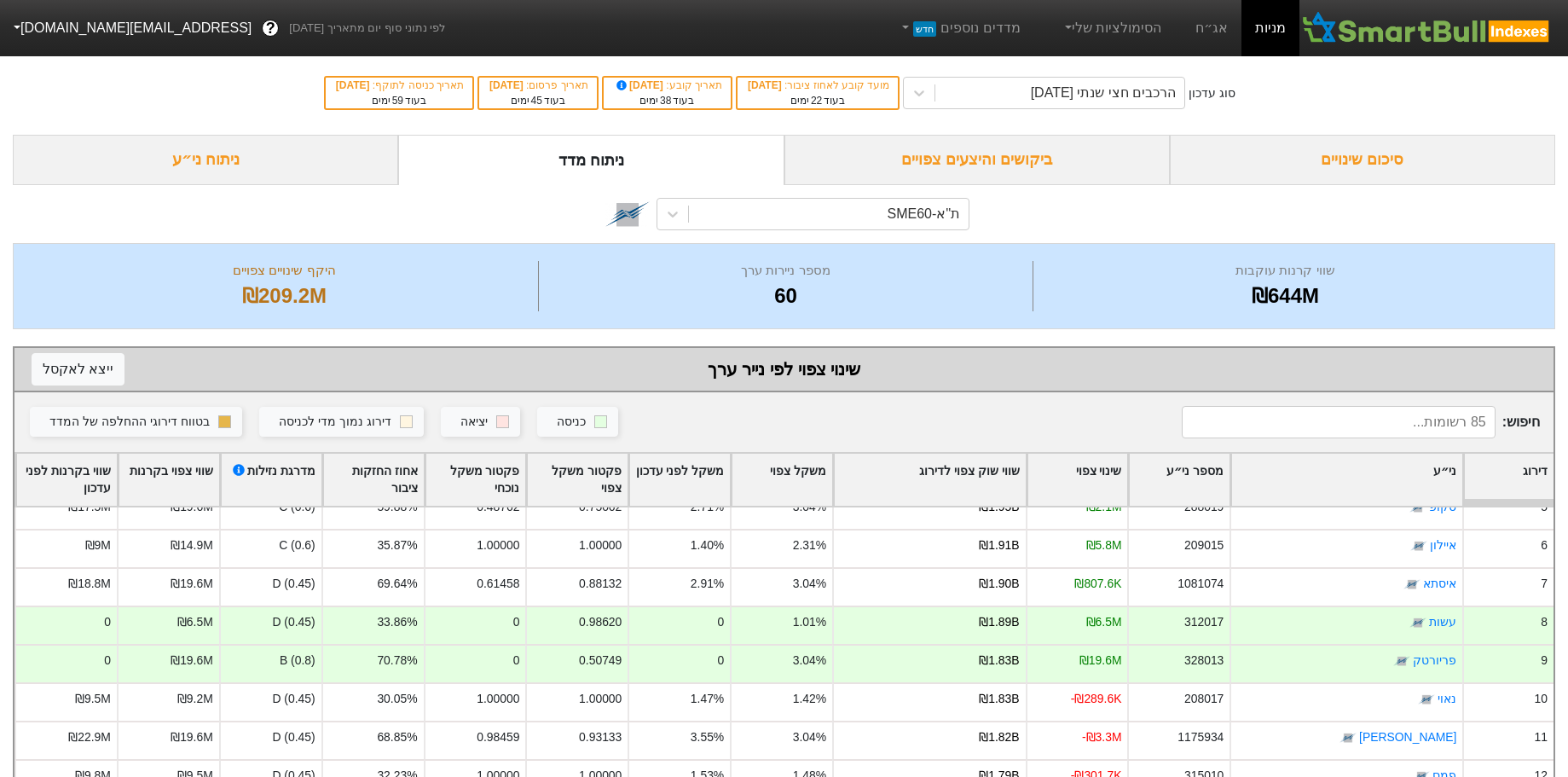
click at [933, 223] on div "ת''א-SME60" at bounding box center [924, 213] width 73 height 20
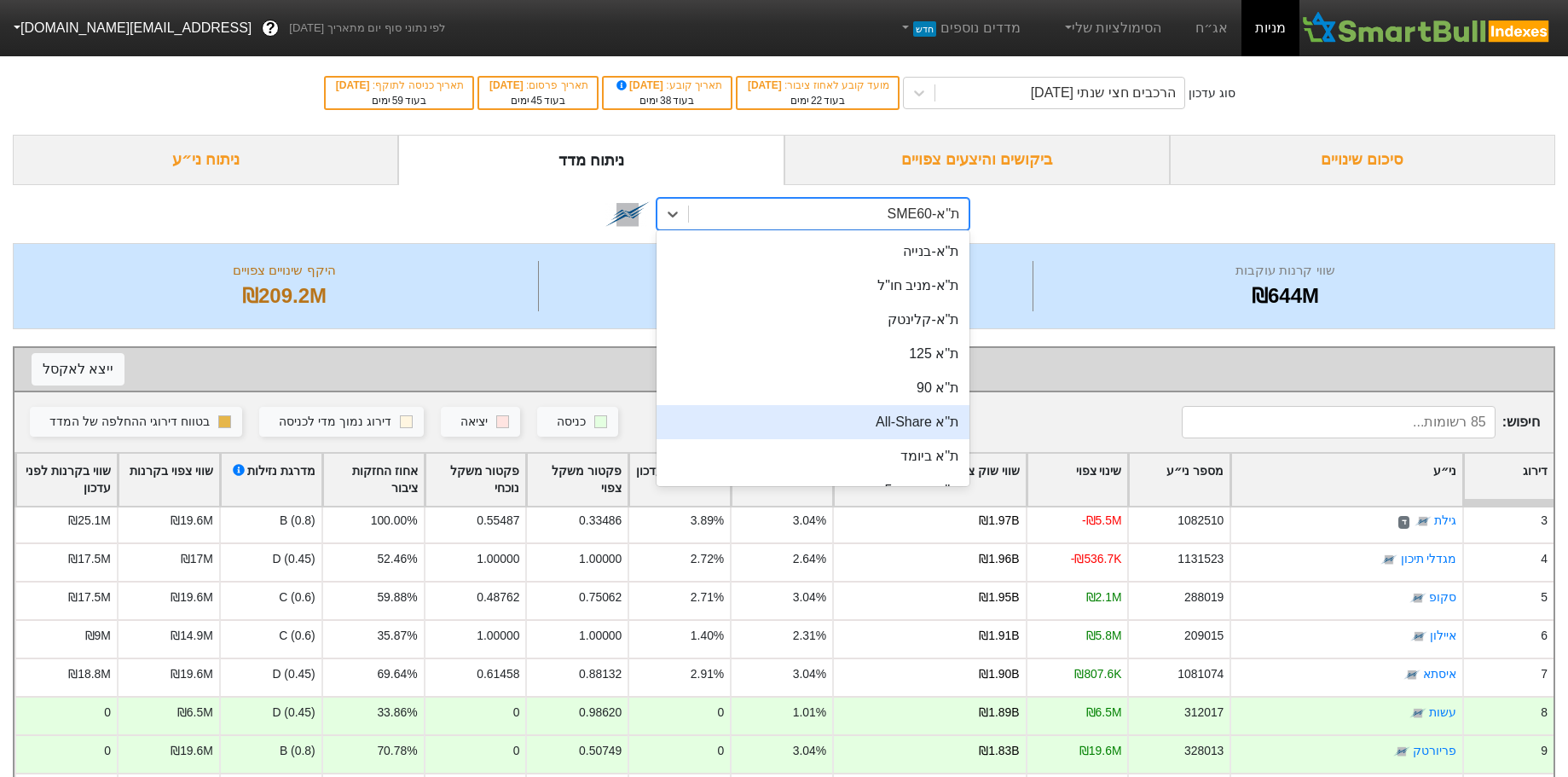
scroll to position [66, 0]
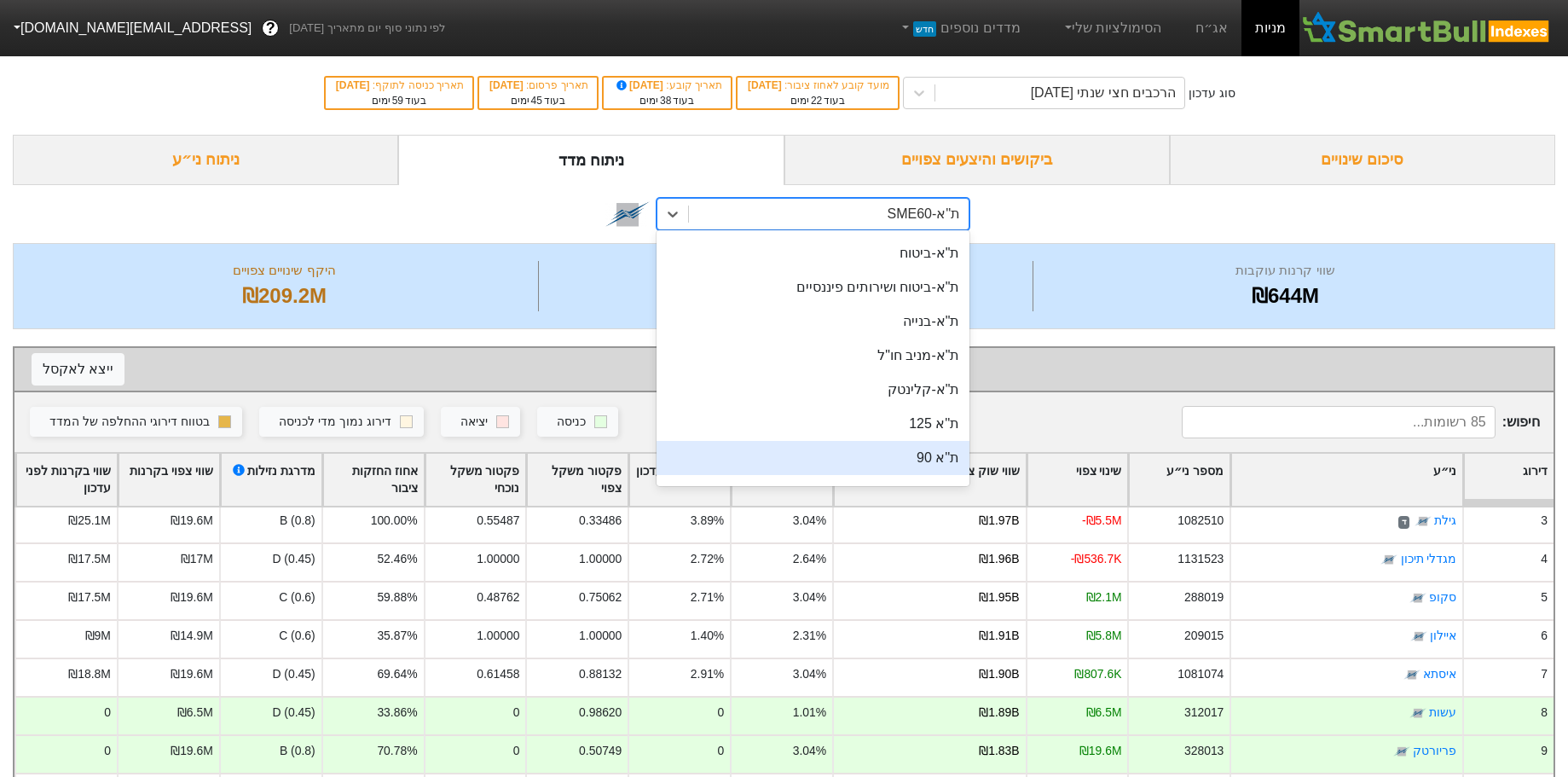
click at [905, 465] on div "ת''א 90" at bounding box center [813, 458] width 314 height 34
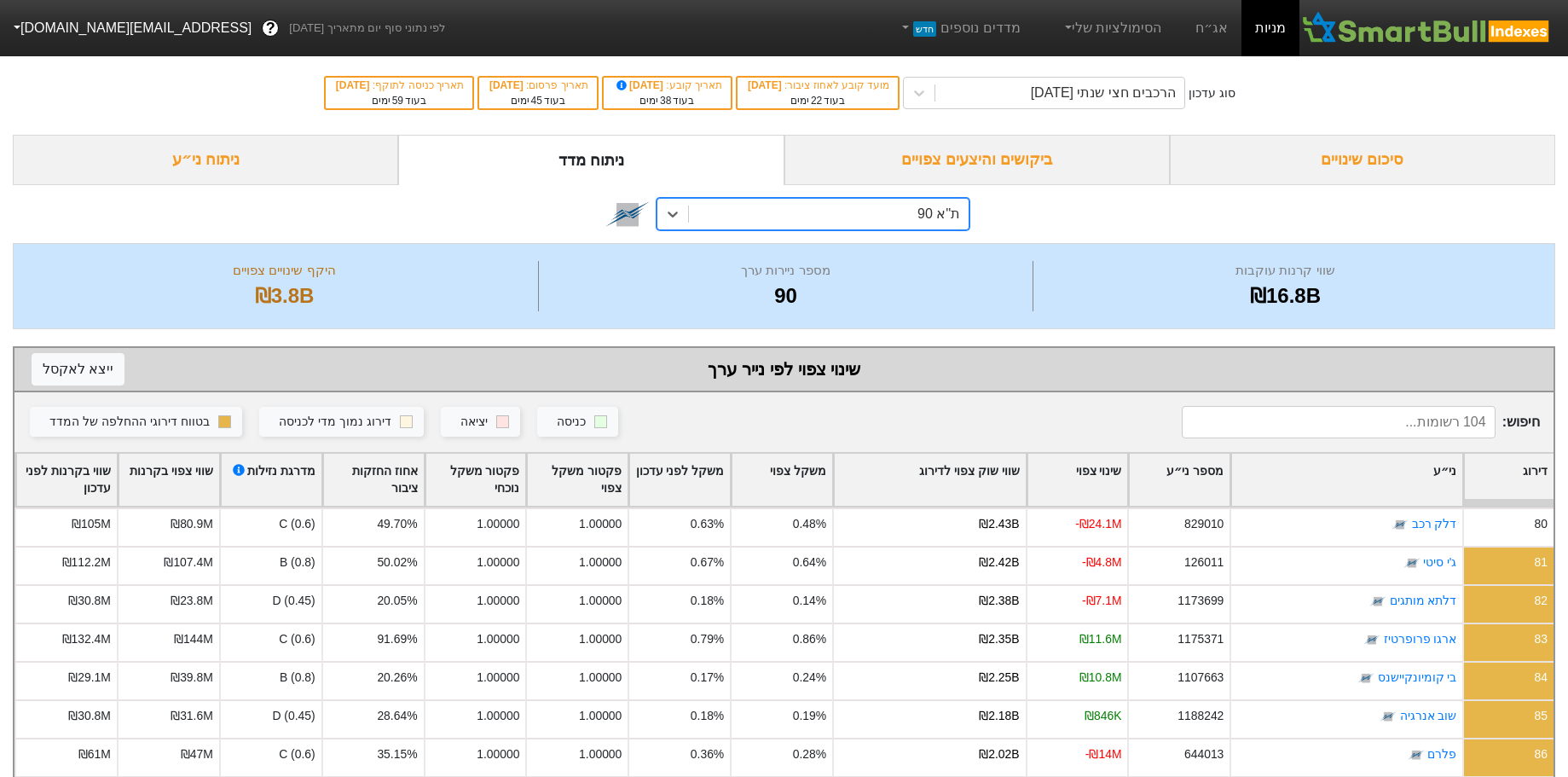
scroll to position [2968, 0]
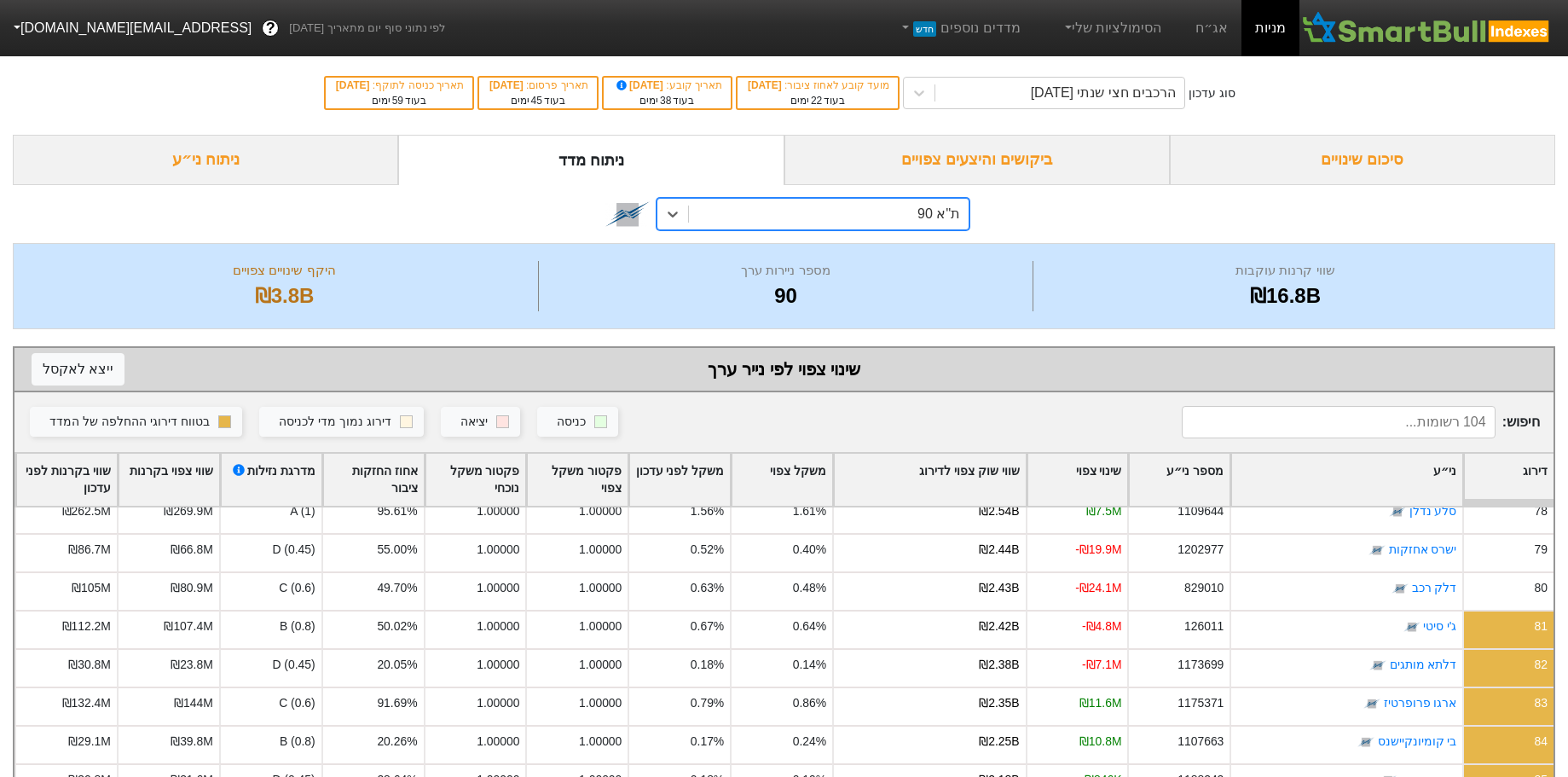
click at [274, 138] on div "ניתוח ני״ע" at bounding box center [206, 159] width 386 height 50
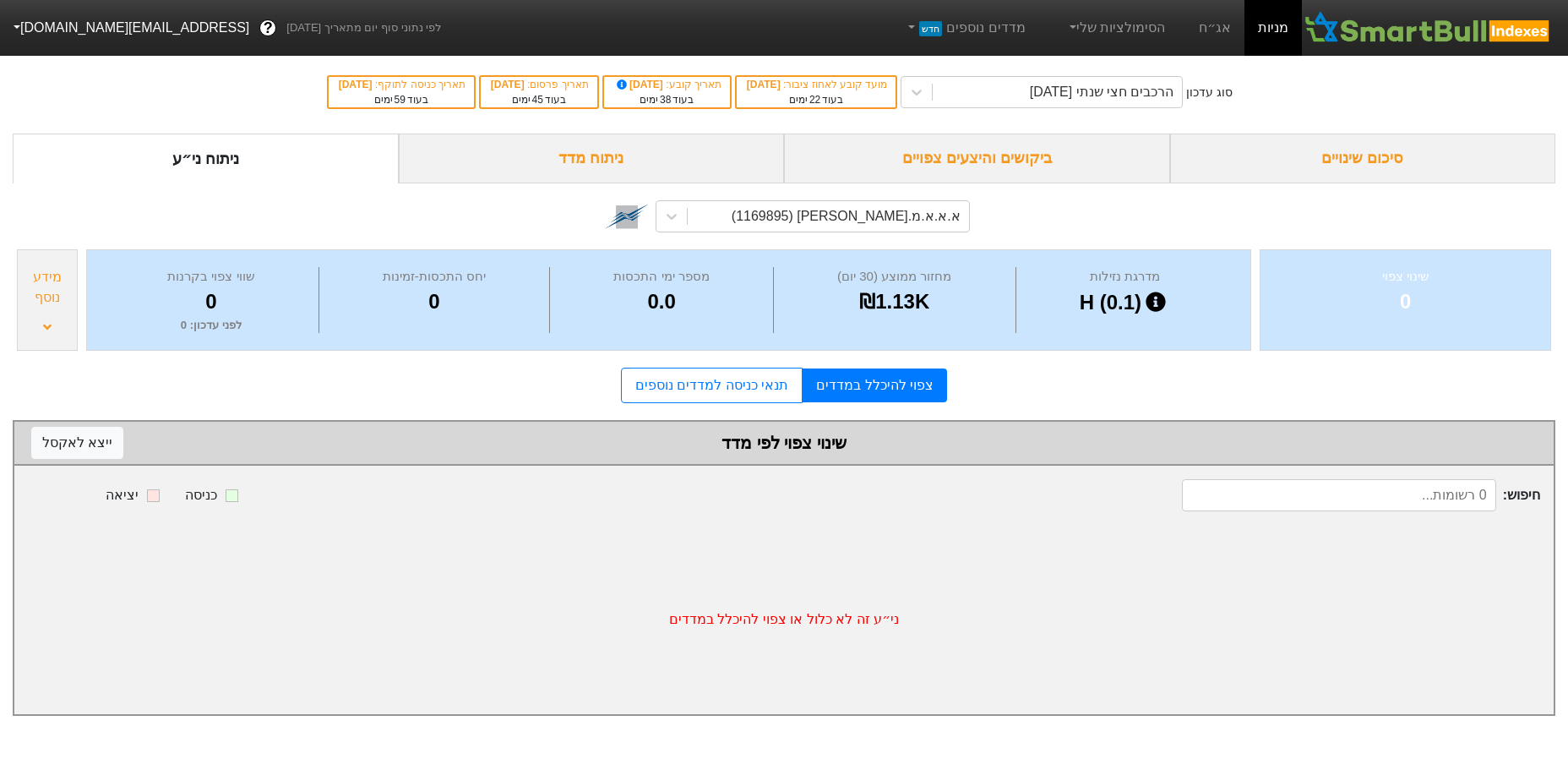
click at [885, 226] on div "א.א.א.מ.[PERSON_NAME] (1169895)" at bounding box center [827, 216] width 280 height 31
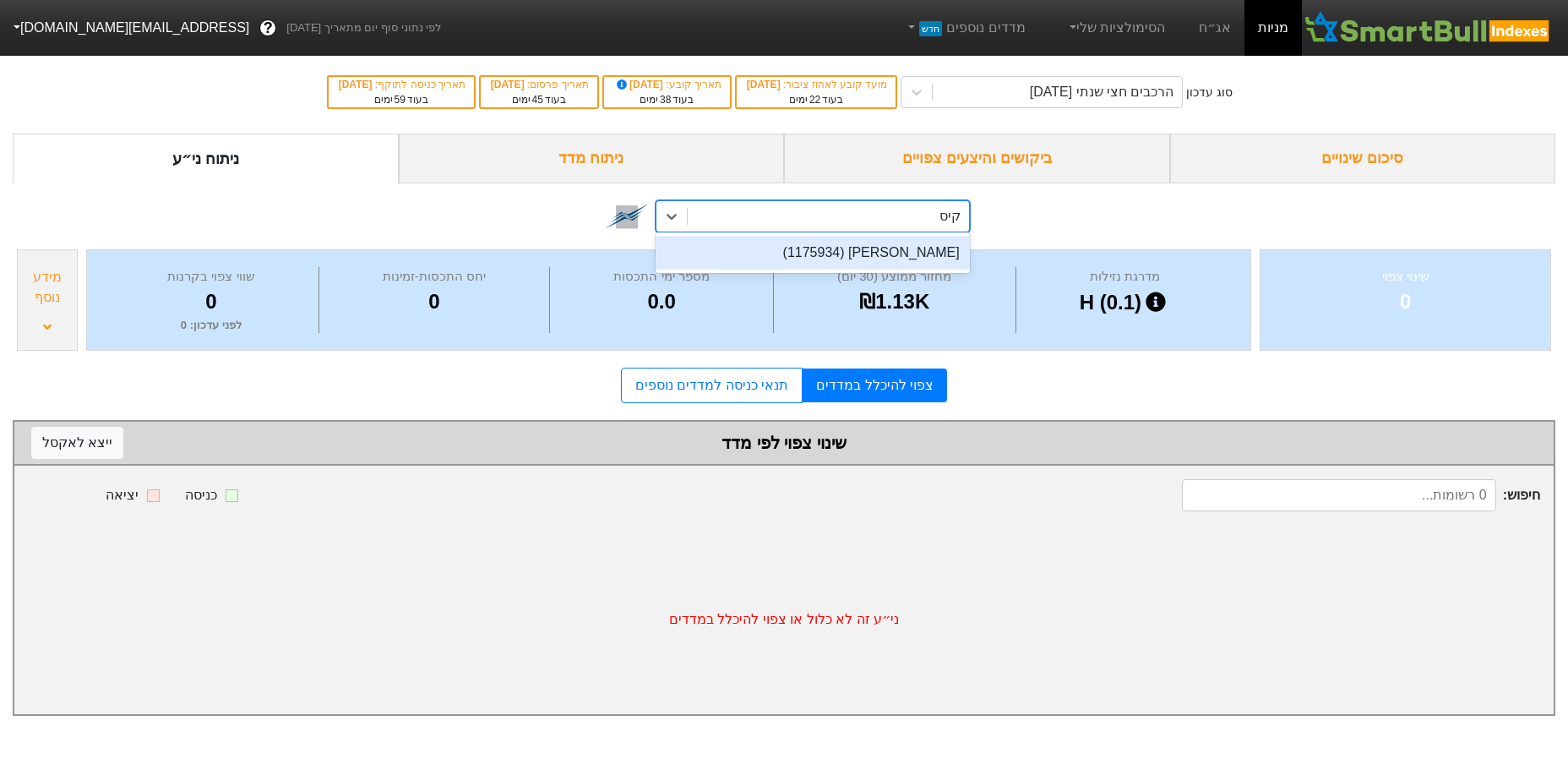
type input "קיסט"
click at [883, 251] on div "[PERSON_NAME] (1175934)" at bounding box center [811, 252] width 313 height 34
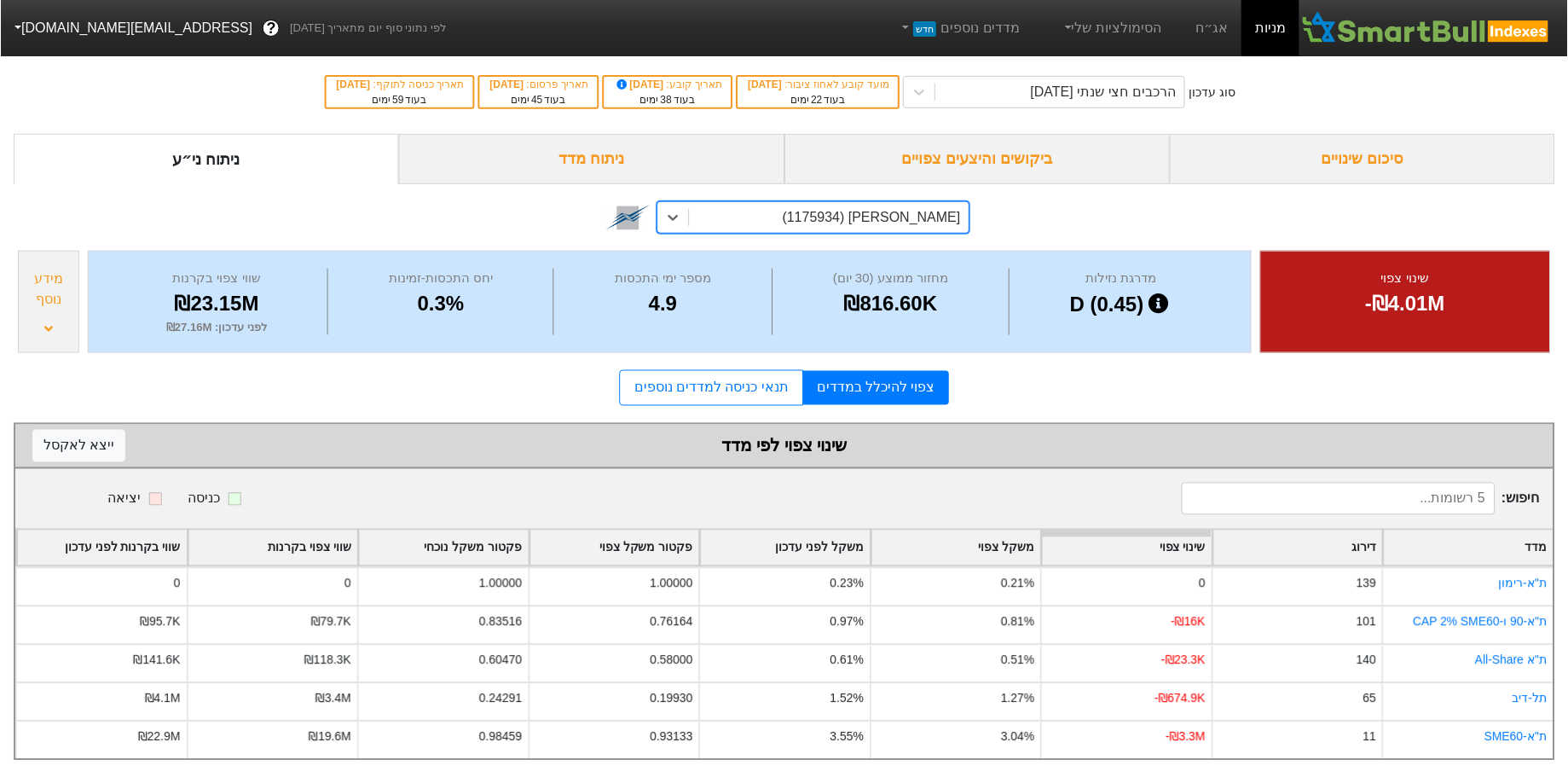
scroll to position [14, 0]
click at [1051, 381] on div "צפוי להיכלל במדדים תנאי כניסה למדדים נוספים" at bounding box center [784, 387] width 1542 height 36
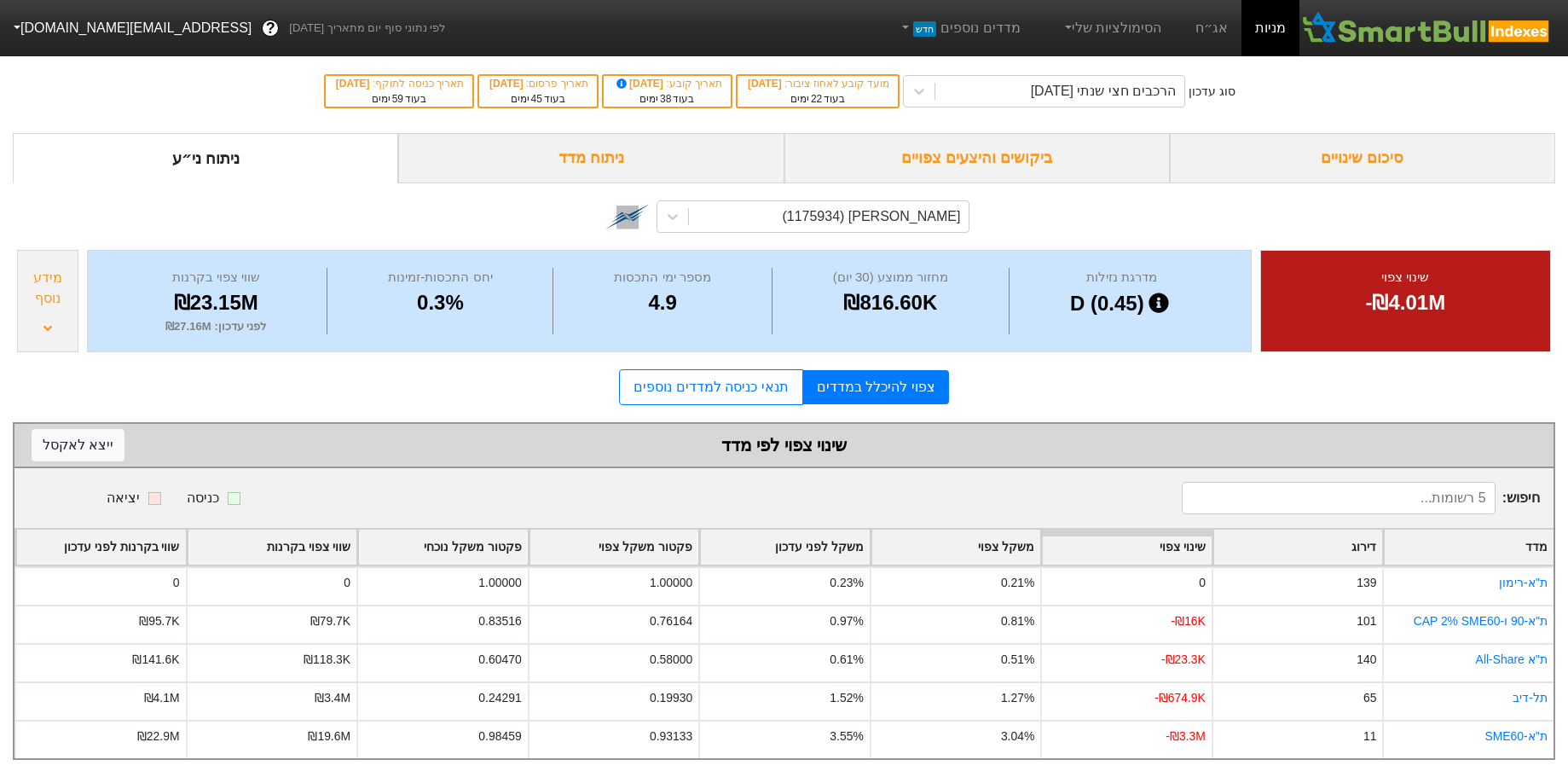
click at [47, 292] on div "מידע נוסף" at bounding box center [48, 288] width 51 height 41
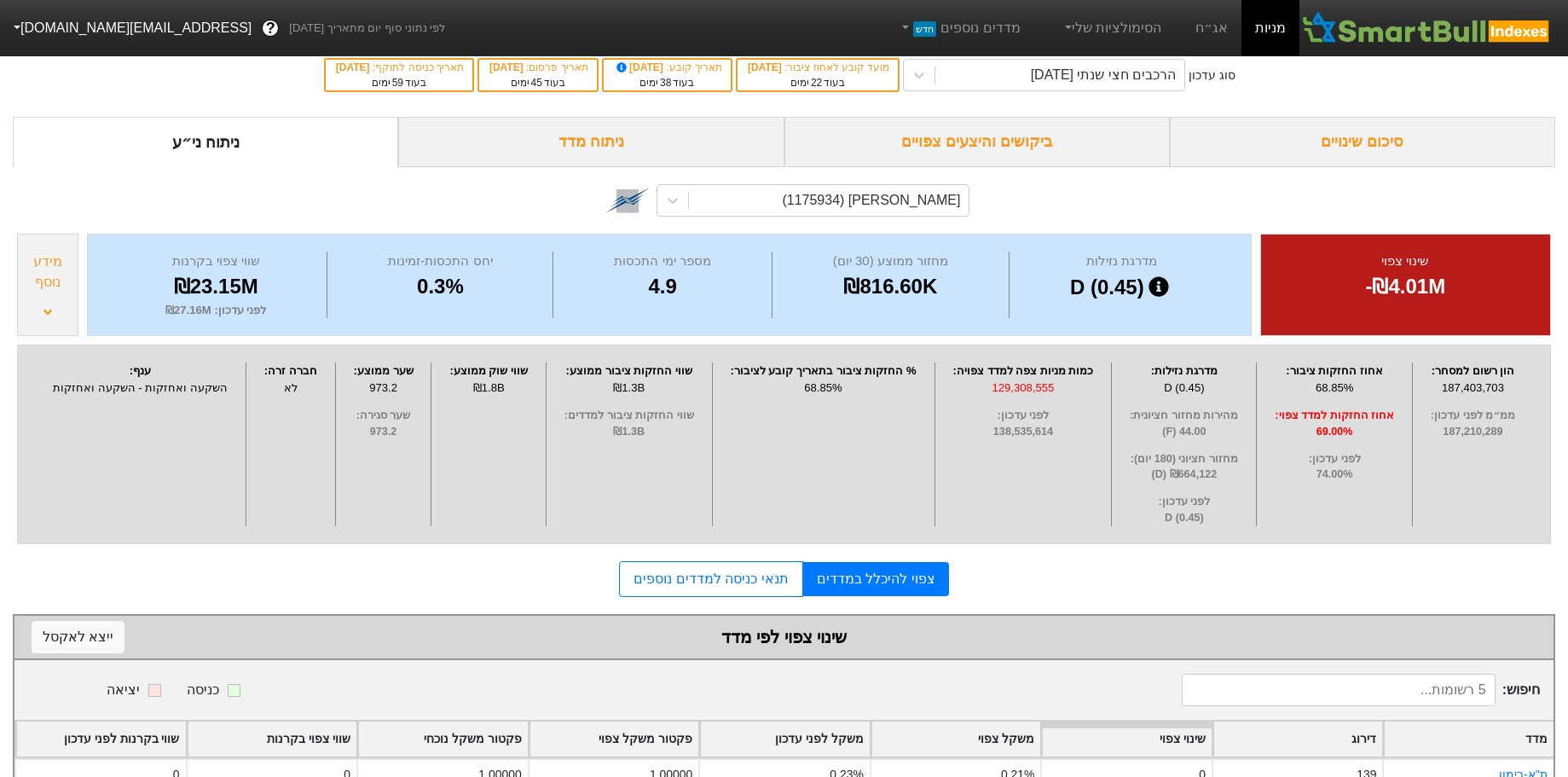
scroll to position [202, 0]
